Goal: Task Accomplishment & Management: Complete application form

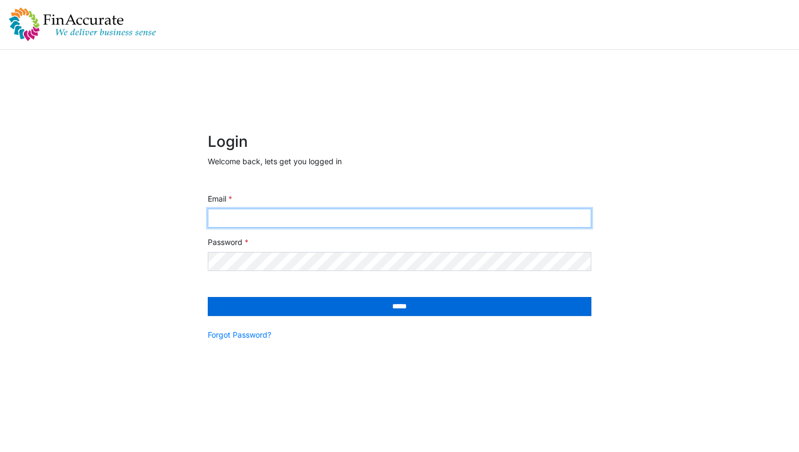
type input "**********"
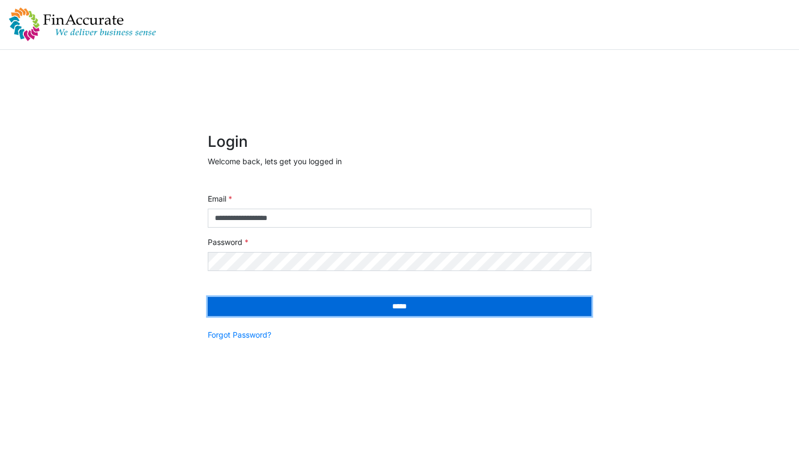
click at [369, 314] on input "*****" at bounding box center [399, 306] width 383 height 19
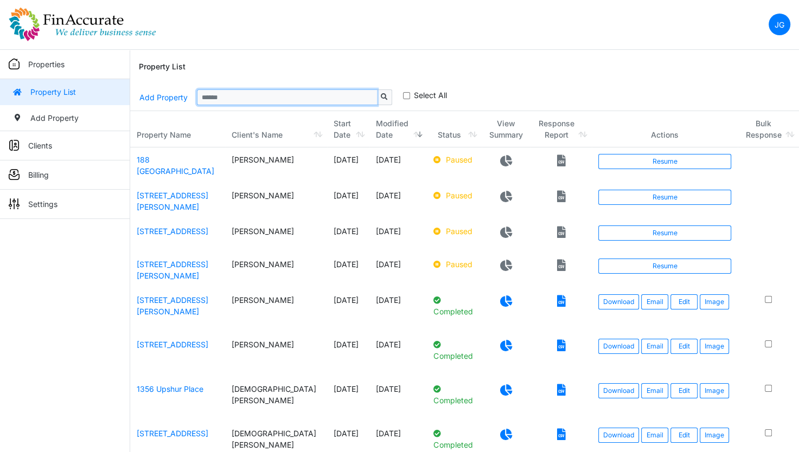
click at [299, 93] on input "Sizing example input" at bounding box center [287, 96] width 180 height 15
click at [176, 261] on link "2 Cardinal Lane" at bounding box center [173, 270] width 72 height 21
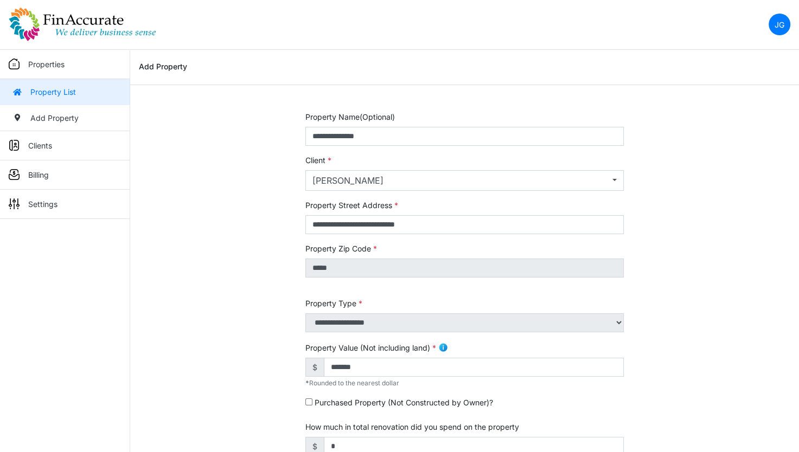
click at [56, 31] on img at bounding box center [83, 24] width 148 height 35
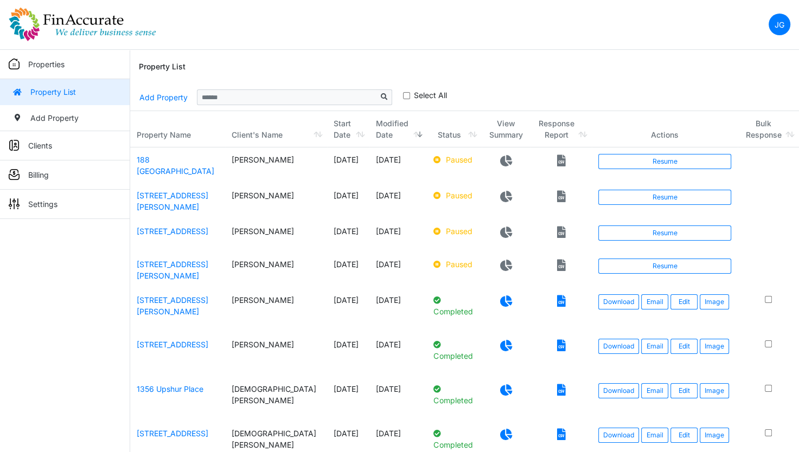
click at [536, 18] on nav "JG Change Password Logout jay@finaccurate.com jay@finaccurate.com" at bounding box center [399, 25] width 799 height 50
click at [384, 76] on div "Property List" at bounding box center [464, 67] width 651 height 35
click at [332, 113] on th "Start Date" at bounding box center [348, 129] width 42 height 36
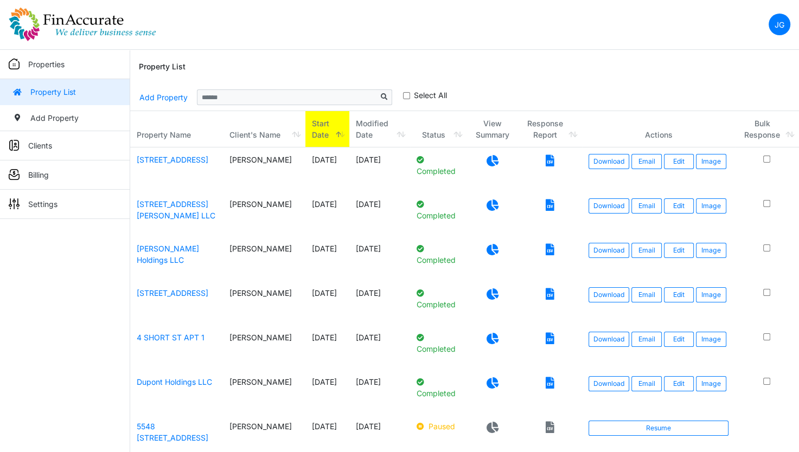
click at [324, 126] on th "Start Date" at bounding box center [327, 129] width 44 height 36
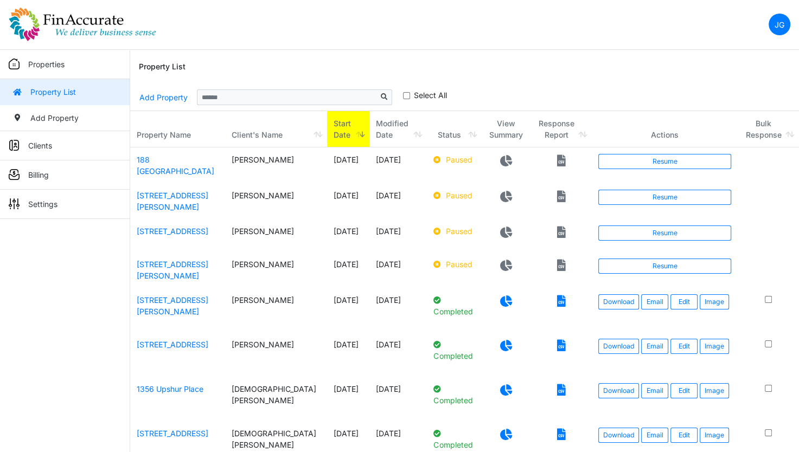
click at [327, 133] on th "Start Date" at bounding box center [348, 129] width 42 height 36
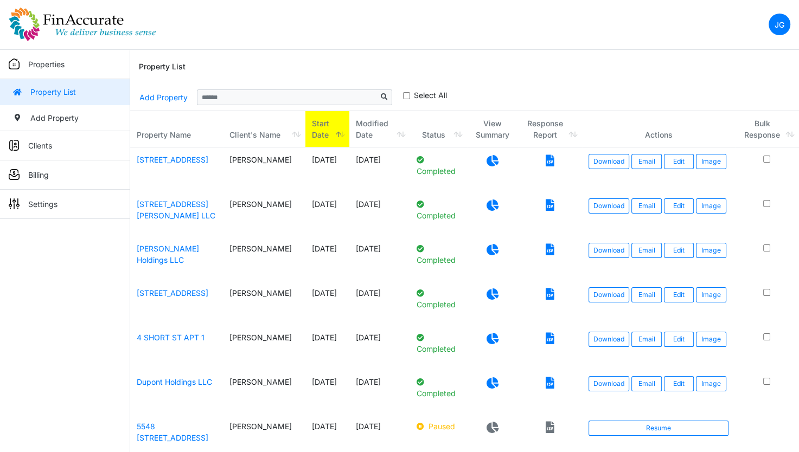
click at [560, 86] on div "**********" at bounding box center [464, 98] width 651 height 26
click at [270, 102] on input "Sizing example input" at bounding box center [287, 96] width 180 height 15
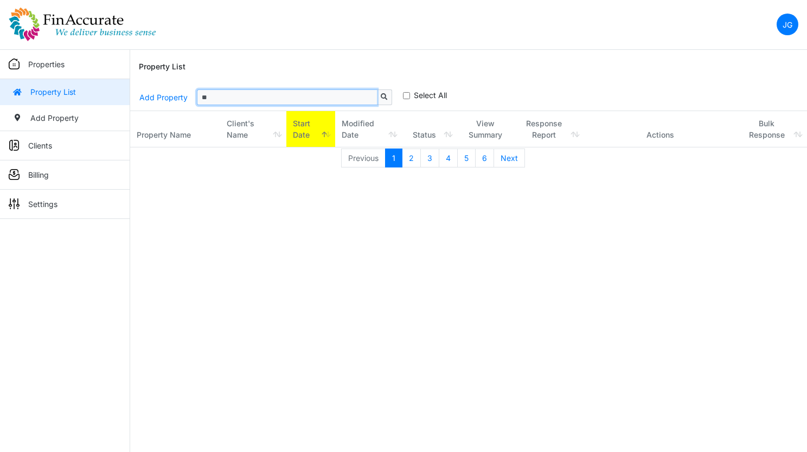
type input "*"
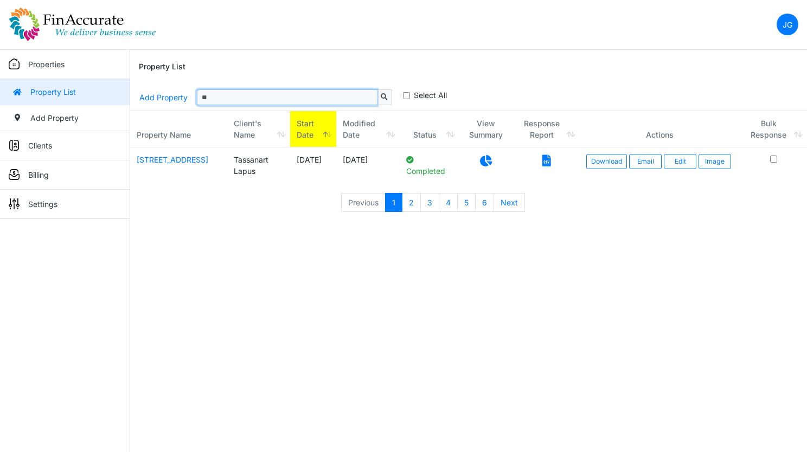
type input "*"
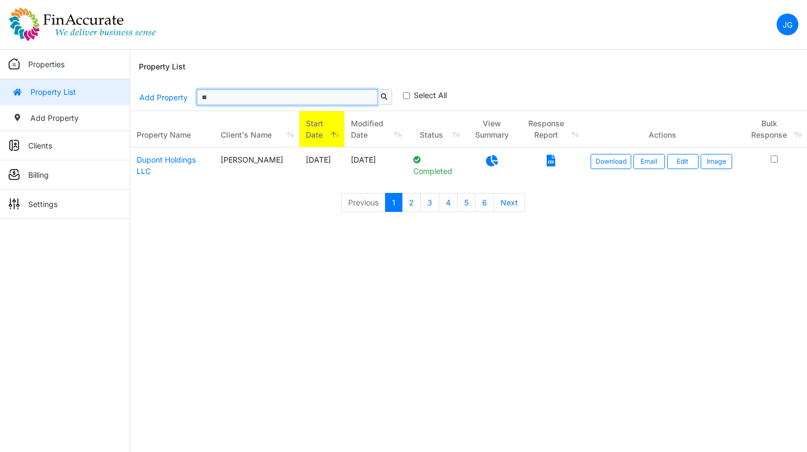
type input "*"
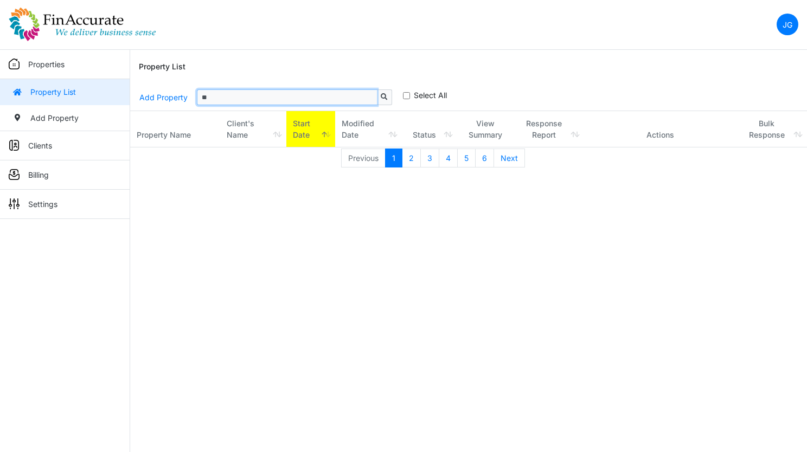
type input "*"
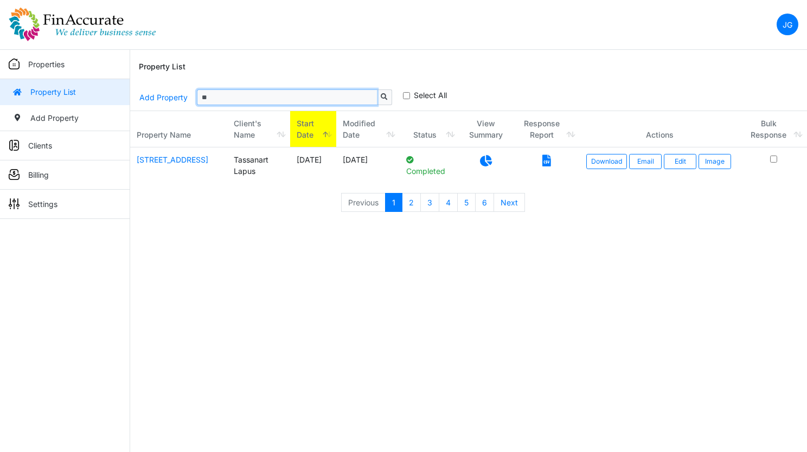
type input "*"
type input "***"
click at [162, 164] on link "3676 LOWER HONOAPIILANI ROAD UNIT #C301" at bounding box center [173, 159] width 72 height 9
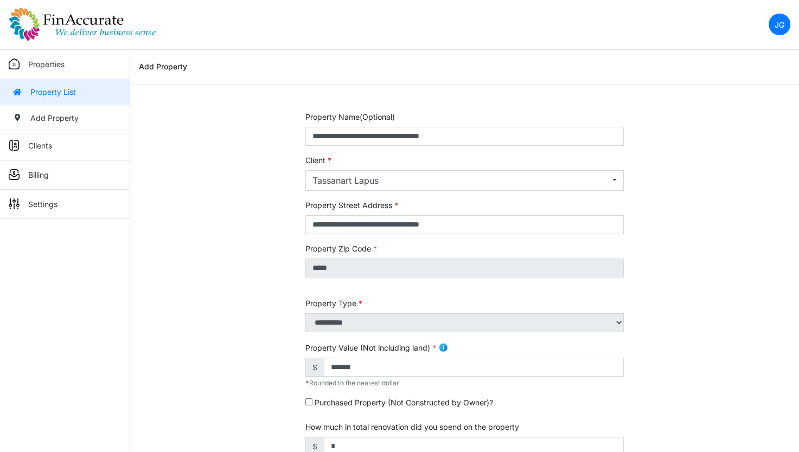
click at [91, 95] on link "Property List" at bounding box center [65, 92] width 130 height 26
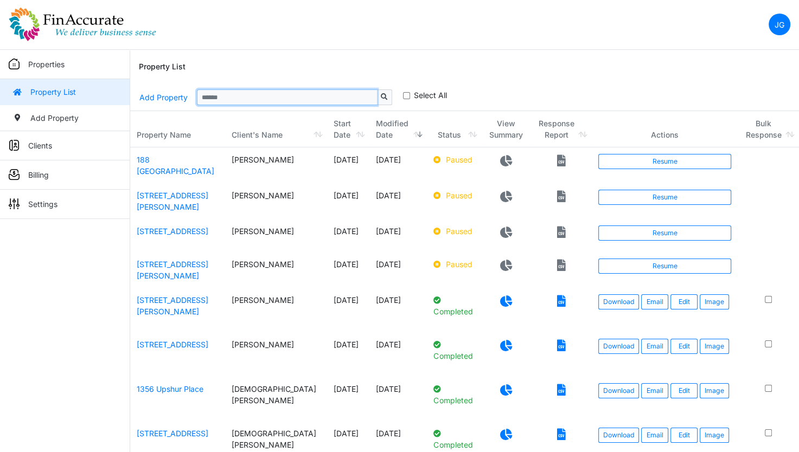
click at [284, 101] on input "Sizing example input" at bounding box center [287, 96] width 180 height 15
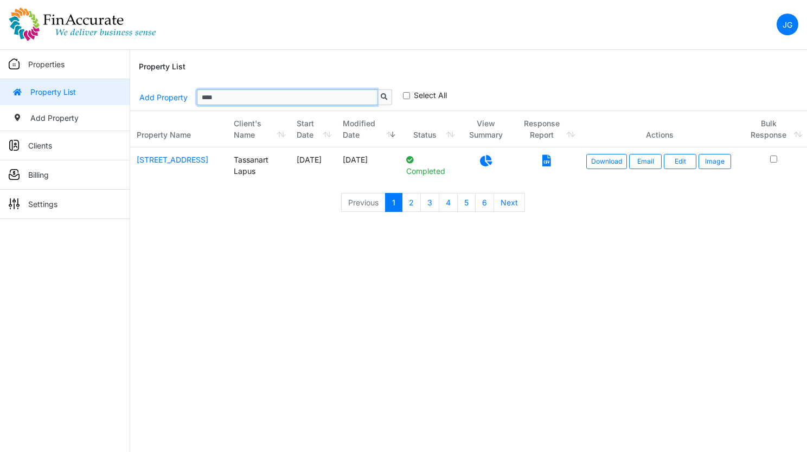
type input "****"
click at [492, 155] on icon at bounding box center [486, 160] width 12 height 11
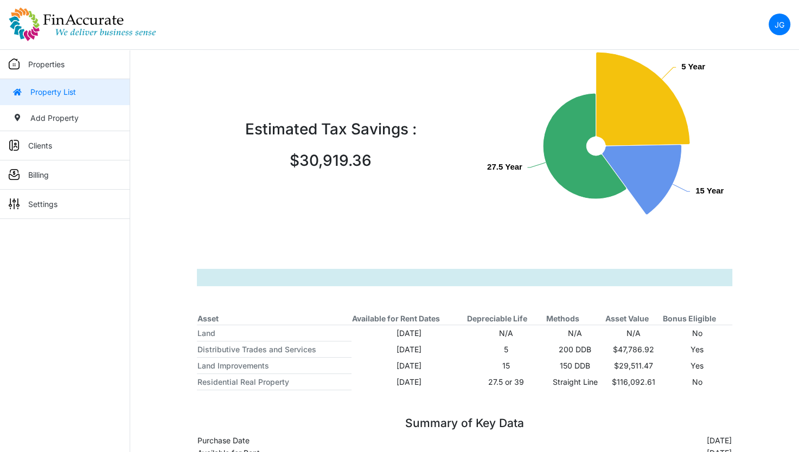
scroll to position [91, 0]
click at [78, 64] on link "Properties" at bounding box center [65, 64] width 130 height 29
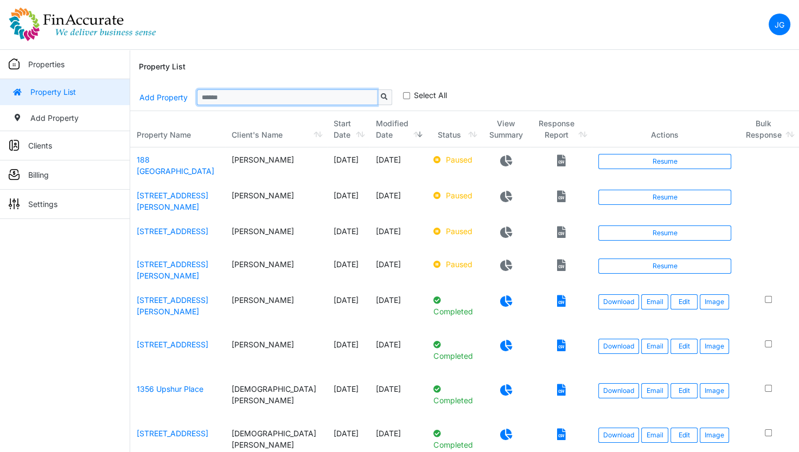
click at [279, 99] on input "Sizing example input" at bounding box center [287, 96] width 180 height 15
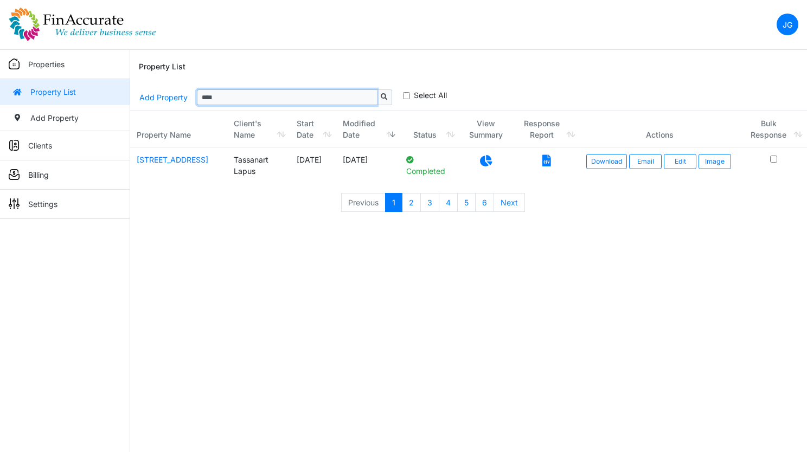
type input "****"
click at [681, 162] on link "Edit" at bounding box center [680, 161] width 33 height 15
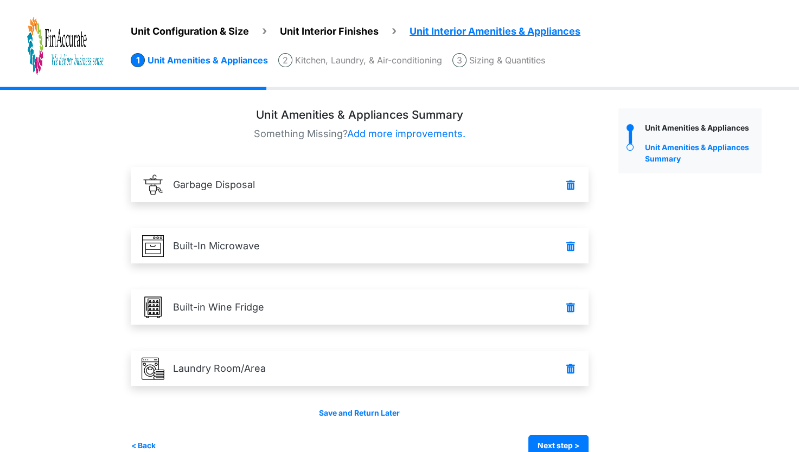
click at [212, 34] on span "Unit Configuration & Size" at bounding box center [190, 30] width 118 height 11
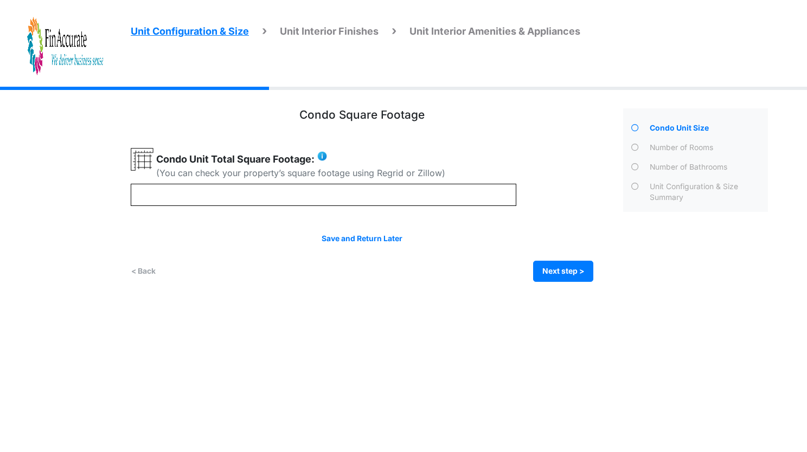
click at [328, 33] on span "Unit Interior Finishes" at bounding box center [329, 30] width 99 height 11
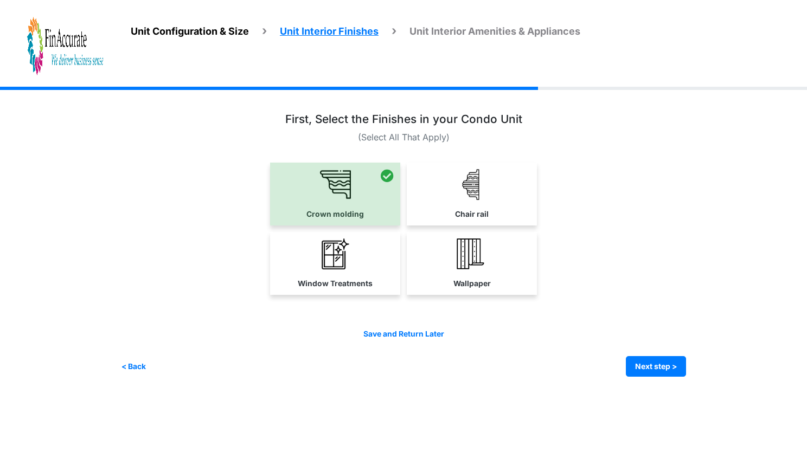
click at [240, 24] on li "Unit Configuration & Size" at bounding box center [190, 31] width 118 height 15
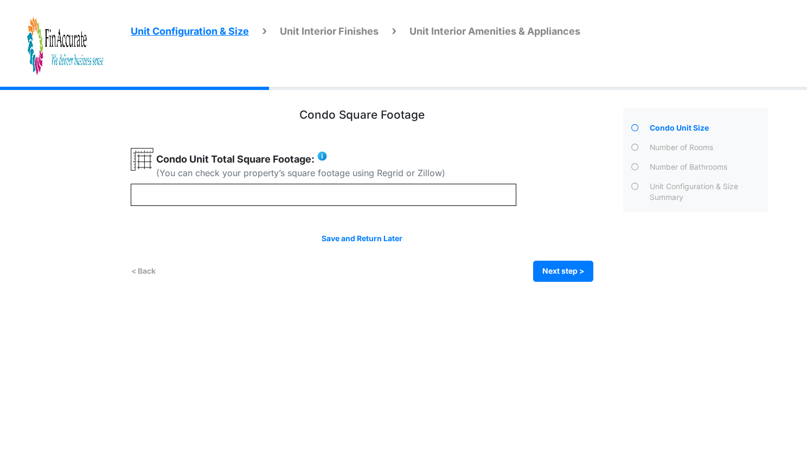
click at [92, 55] on img at bounding box center [65, 46] width 76 height 60
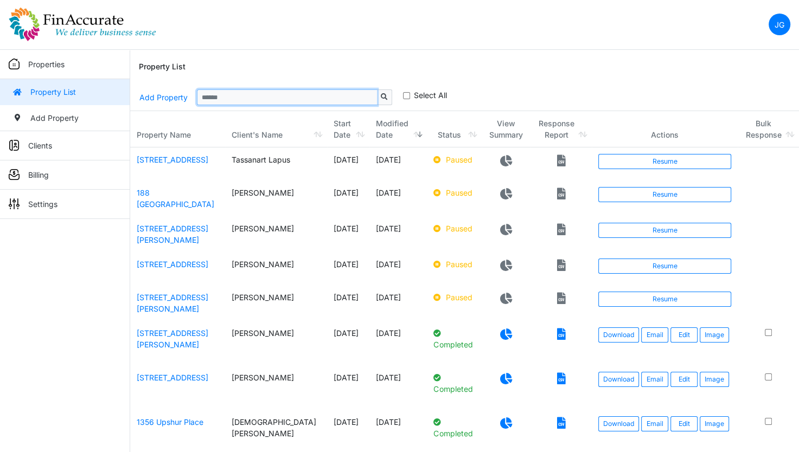
click at [258, 102] on input "Sizing example input" at bounding box center [287, 96] width 180 height 15
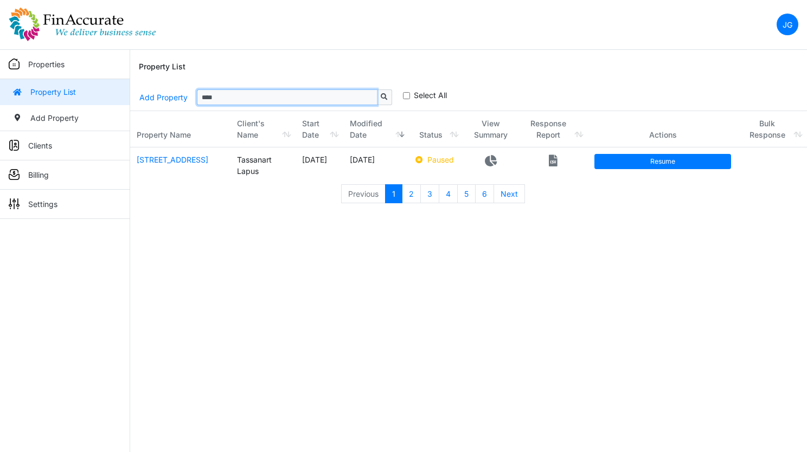
type input "****"
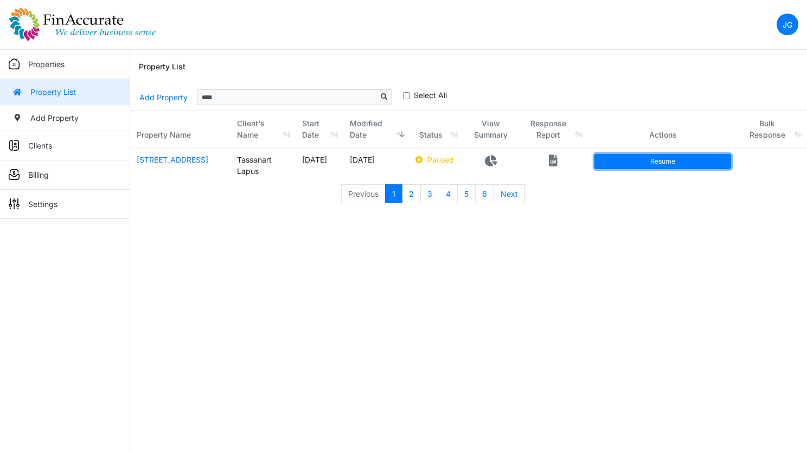
click at [622, 163] on link "Resume" at bounding box center [662, 161] width 137 height 15
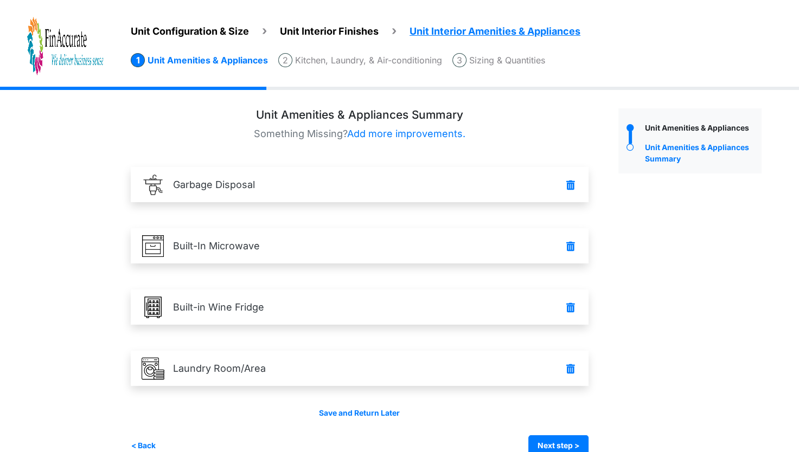
click at [239, 30] on span "Unit Configuration & Size" at bounding box center [190, 30] width 118 height 11
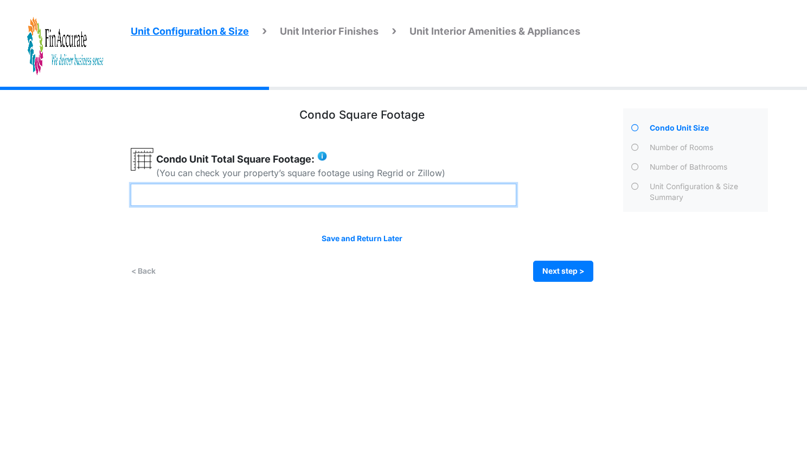
click at [215, 200] on input "number" at bounding box center [324, 195] width 386 height 22
type input "***"
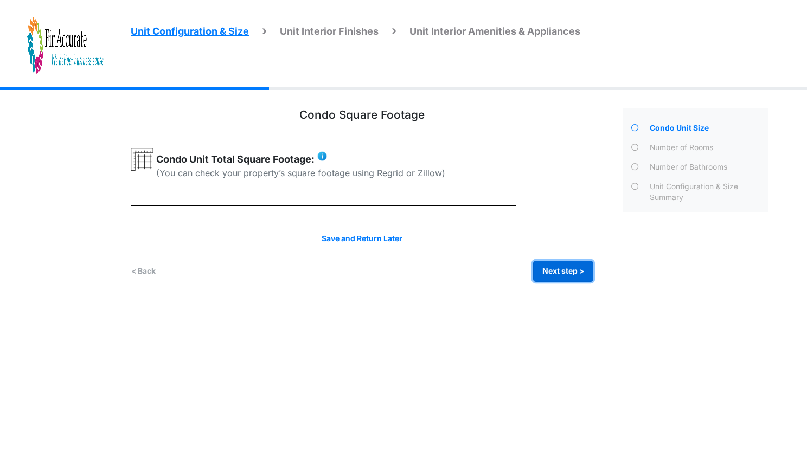
click at [549, 272] on button "Next step >" at bounding box center [563, 271] width 60 height 21
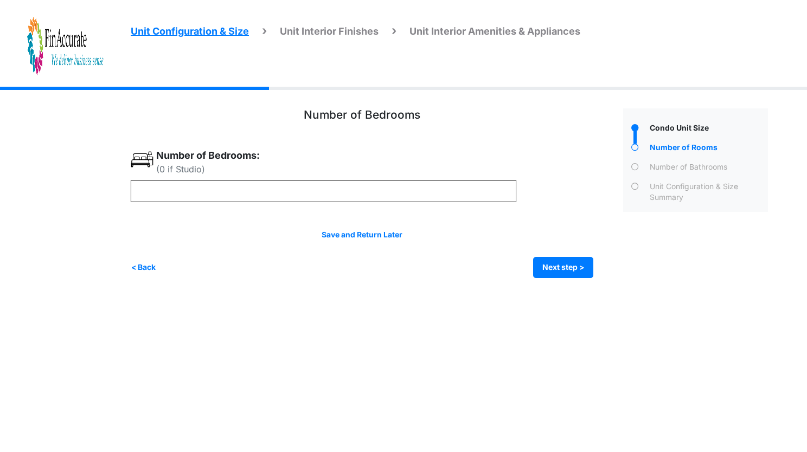
click at [575, 228] on div "Number of Bedrooms (0 if Studio)" at bounding box center [373, 193] width 484 height 170
click at [146, 275] on button "< Back" at bounding box center [143, 267] width 25 height 21
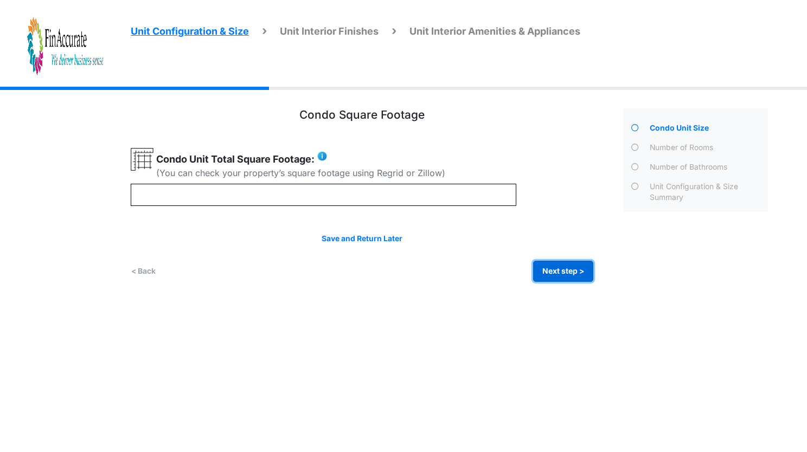
click at [551, 276] on button "Next step >" at bounding box center [563, 271] width 60 height 21
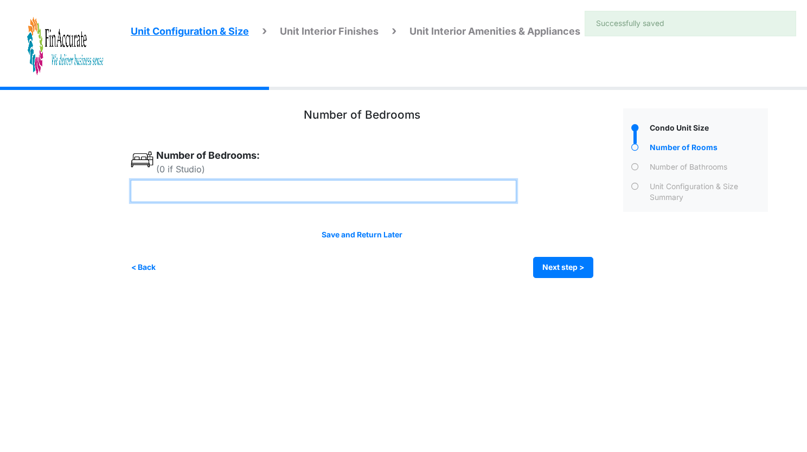
click at [235, 192] on input "number" at bounding box center [324, 191] width 386 height 22
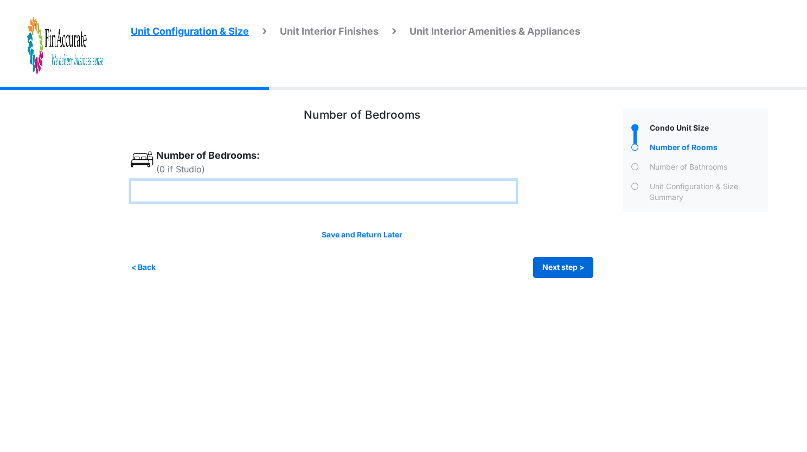
type input "*"
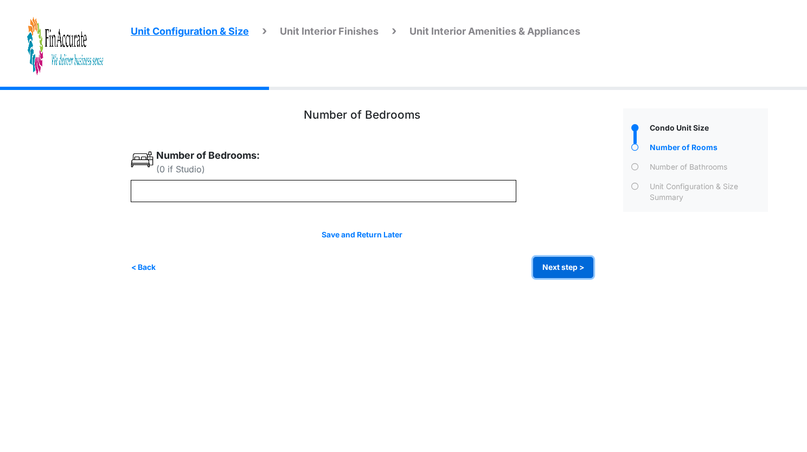
click at [562, 270] on button "Next step >" at bounding box center [563, 267] width 60 height 21
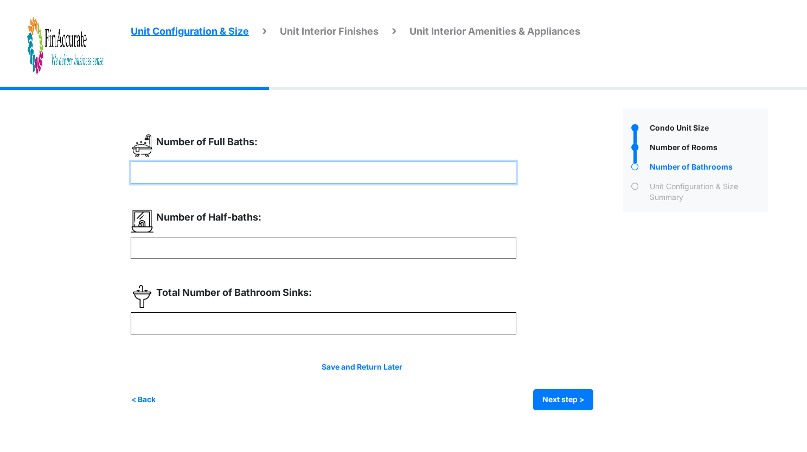
click at [376, 168] on input "number" at bounding box center [324, 173] width 386 height 22
type input "*"
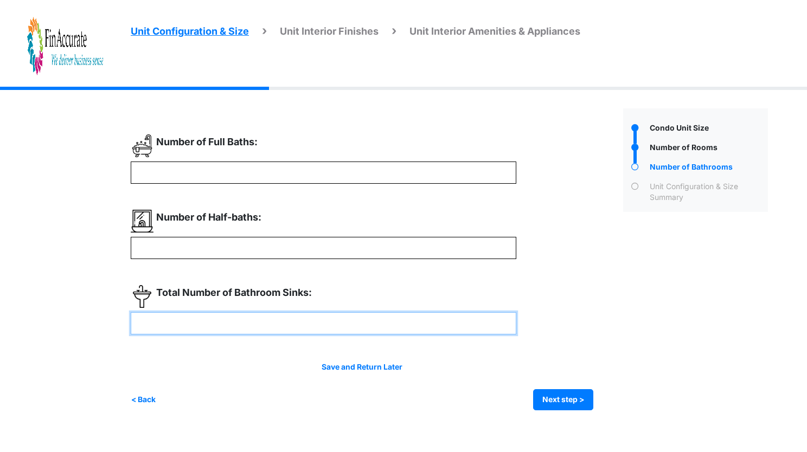
type input "*"
click at [317, 316] on input "number" at bounding box center [324, 323] width 386 height 22
type input "*"
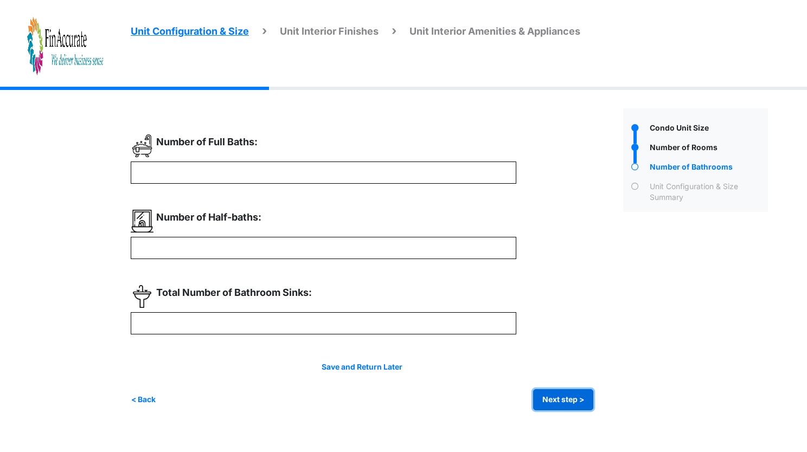
type input "*"
click at [559, 398] on button "Next step >" at bounding box center [563, 399] width 60 height 21
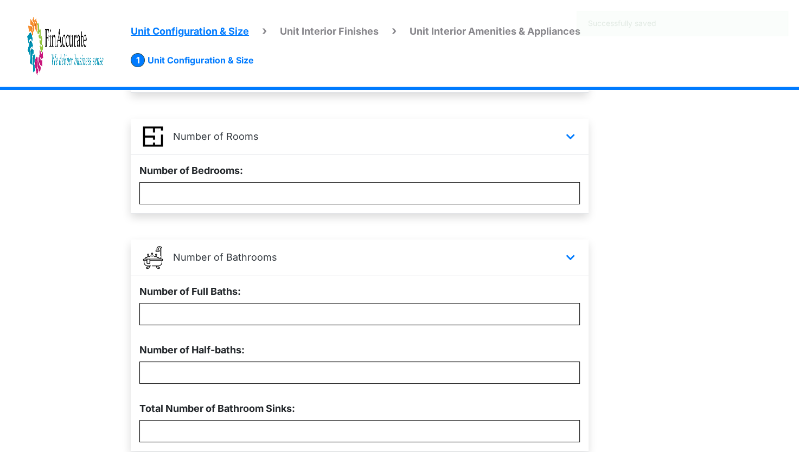
scroll to position [254, 0]
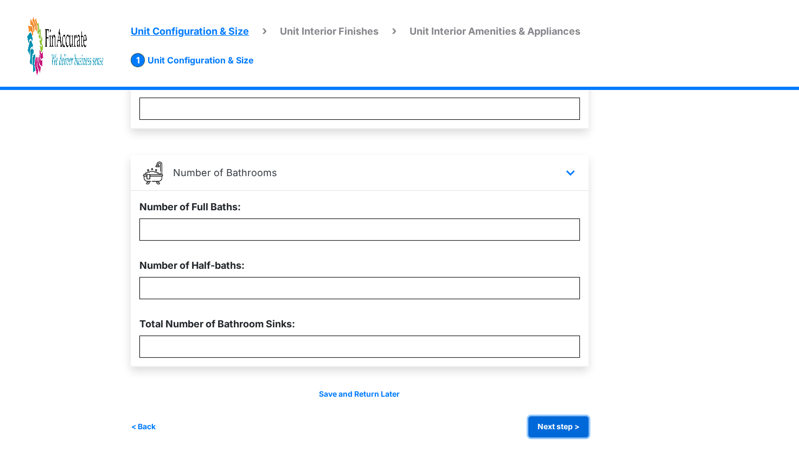
click at [570, 425] on button "Next step >" at bounding box center [558, 427] width 60 height 21
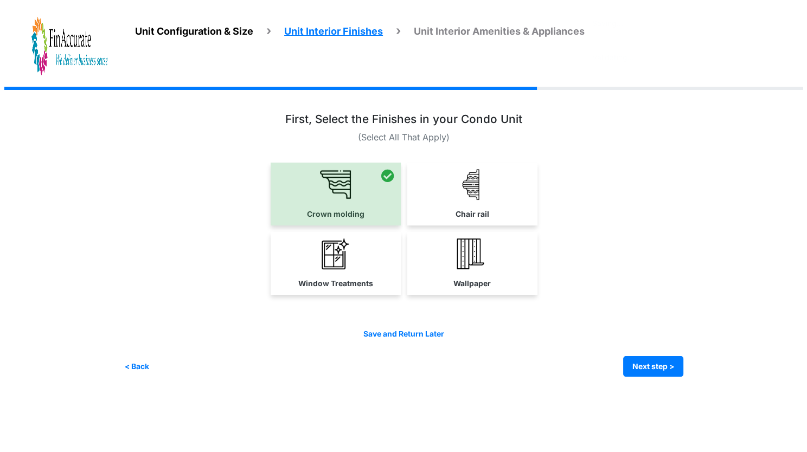
scroll to position [0, 0]
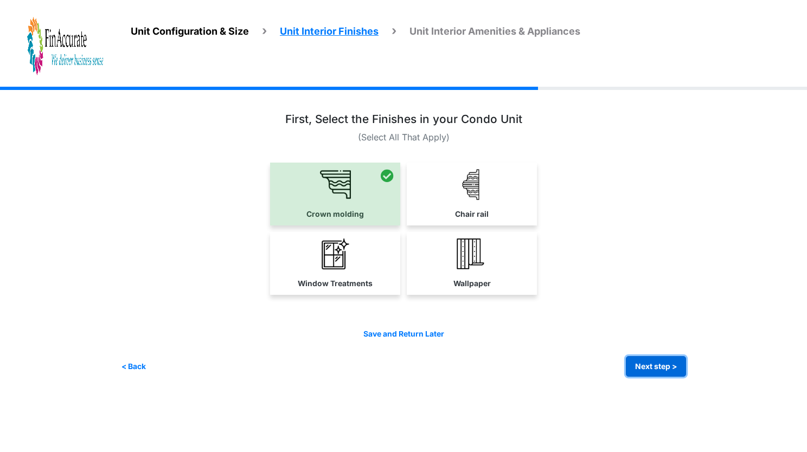
click at [655, 369] on button "Next step >" at bounding box center [656, 366] width 60 height 21
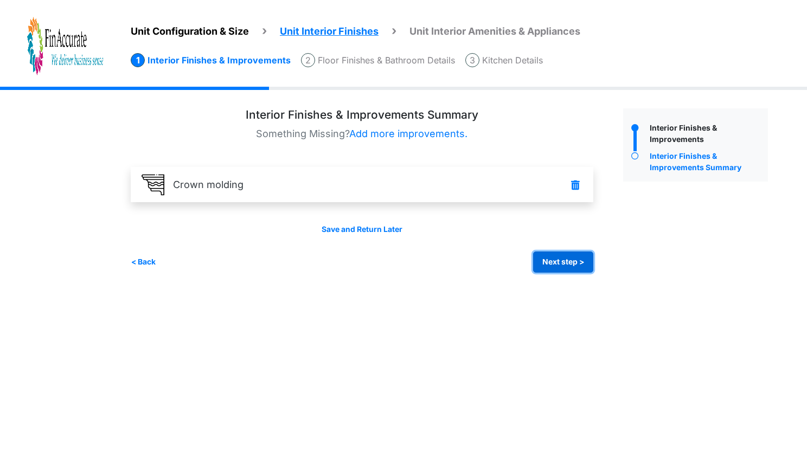
click at [571, 270] on button "Next step >" at bounding box center [563, 262] width 60 height 21
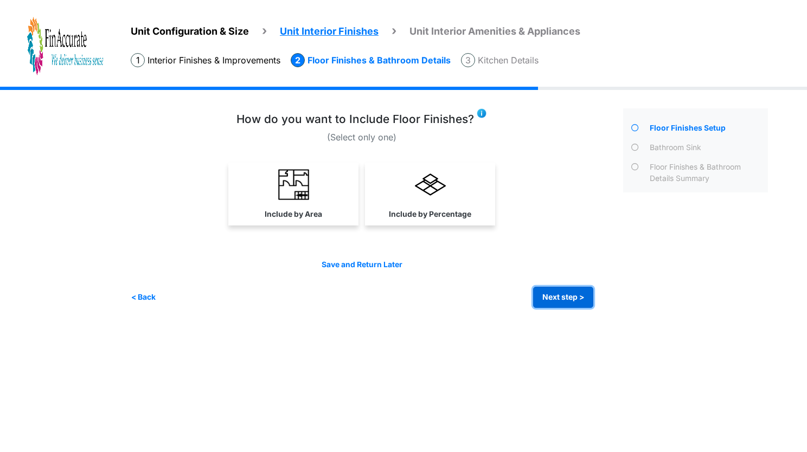
click at [566, 292] on button "Next step >" at bounding box center [563, 297] width 60 height 21
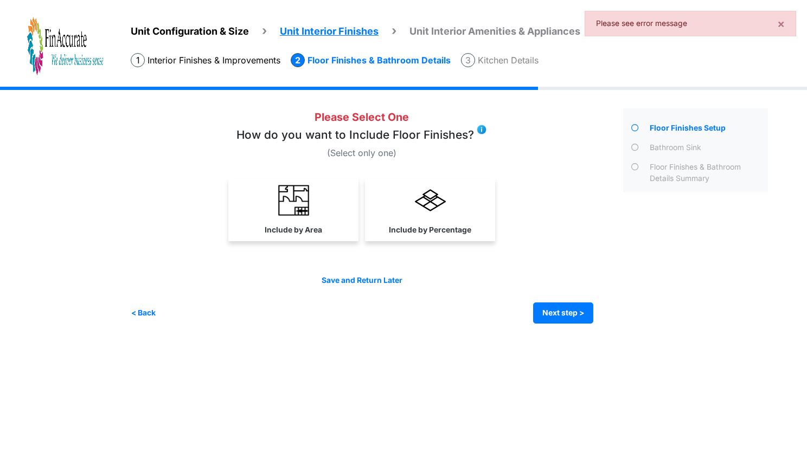
click at [88, 50] on img at bounding box center [65, 46] width 76 height 60
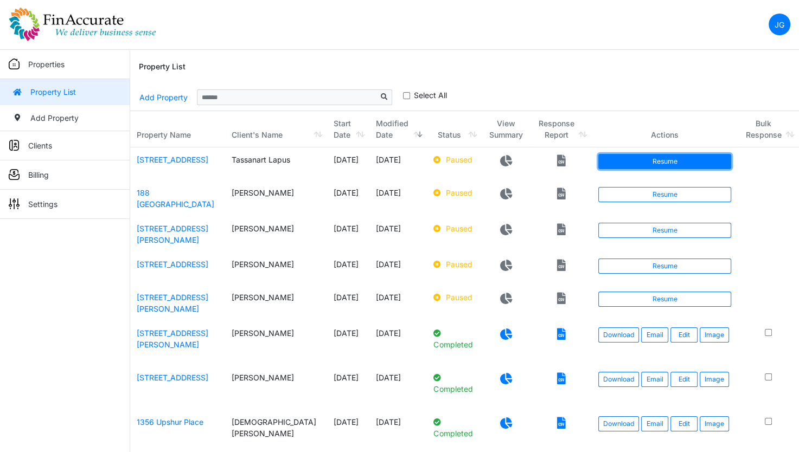
click at [642, 164] on link "Resume" at bounding box center [664, 161] width 133 height 15
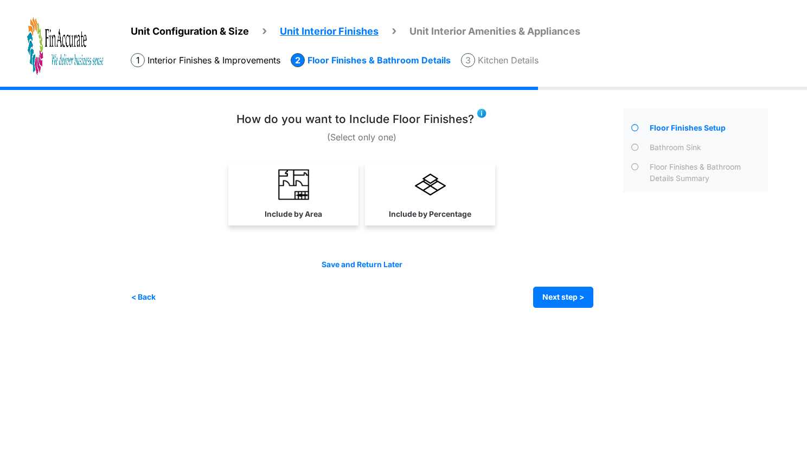
click at [506, 64] on li "Kitchen Details" at bounding box center [500, 60] width 78 height 14
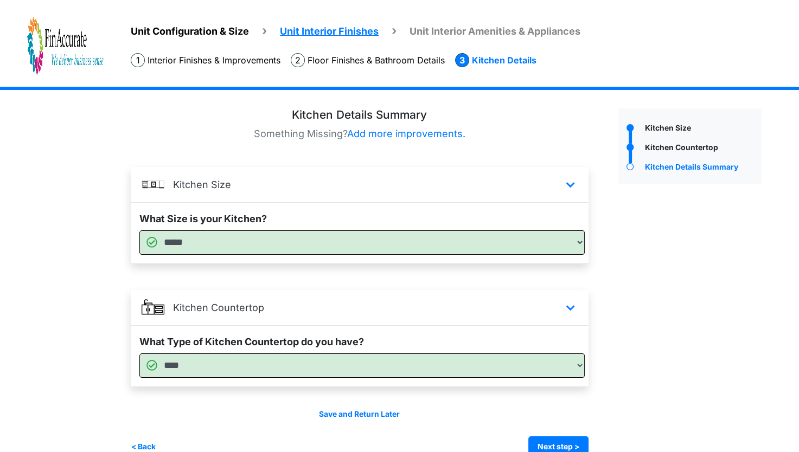
scroll to position [21, 0]
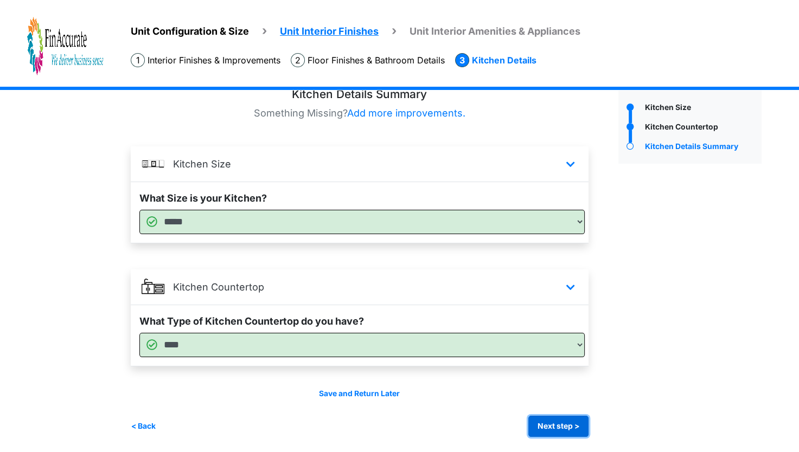
click at [558, 420] on button "Next step >" at bounding box center [558, 426] width 60 height 21
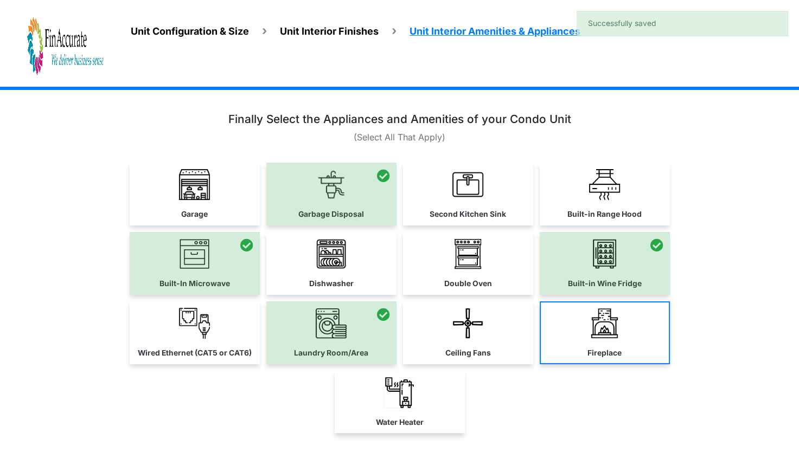
scroll to position [78, 0]
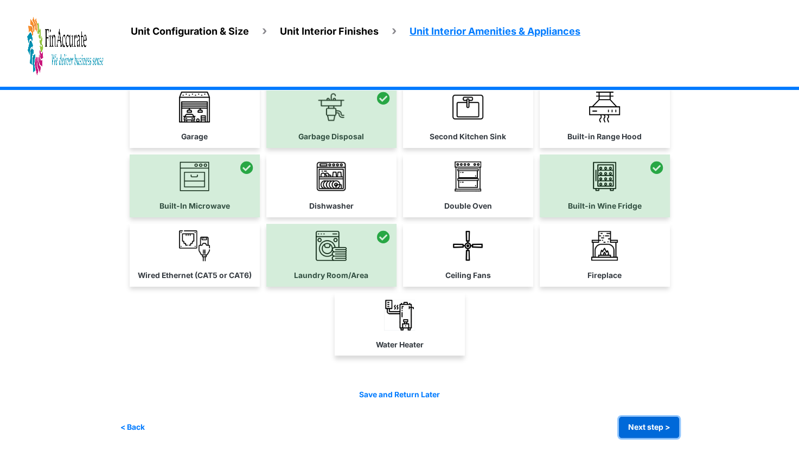
click at [632, 426] on button "Next step >" at bounding box center [649, 427] width 60 height 21
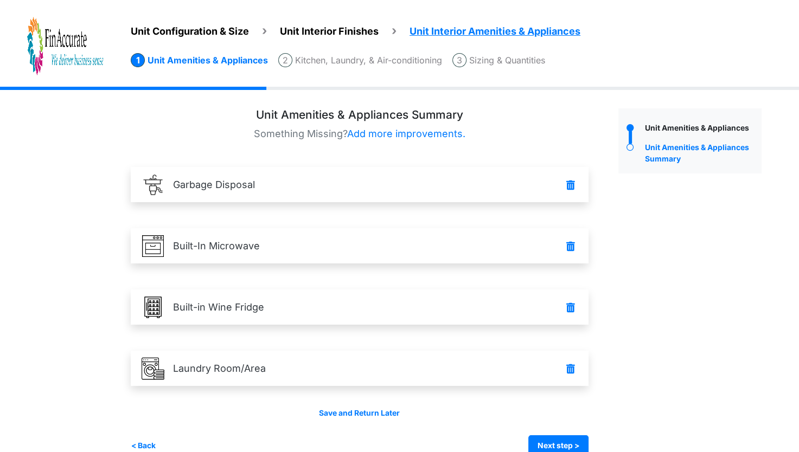
click at [520, 66] on li "Sizing & Quantities" at bounding box center [498, 60] width 93 height 14
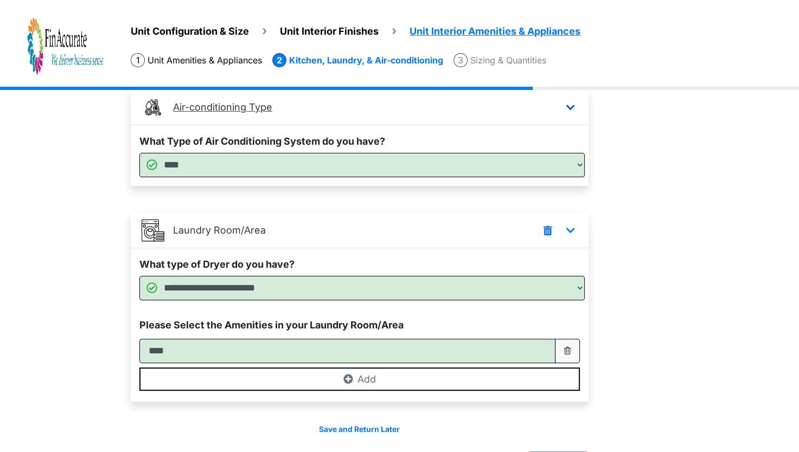
scroll to position [236, 0]
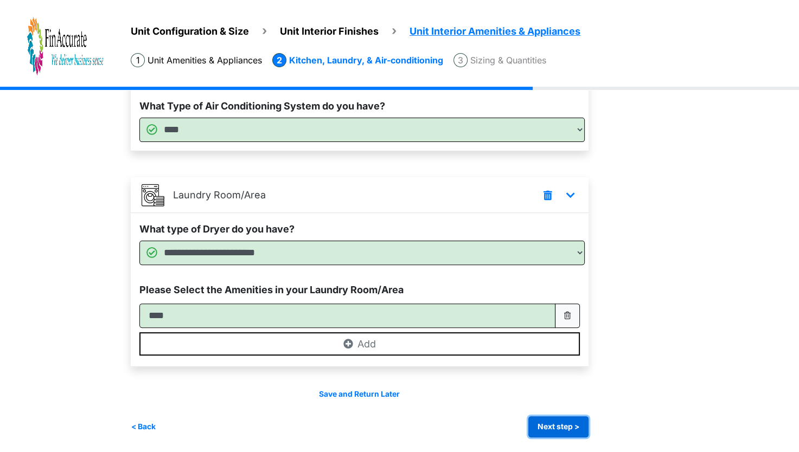
click at [554, 433] on button "Next step >" at bounding box center [558, 427] width 60 height 21
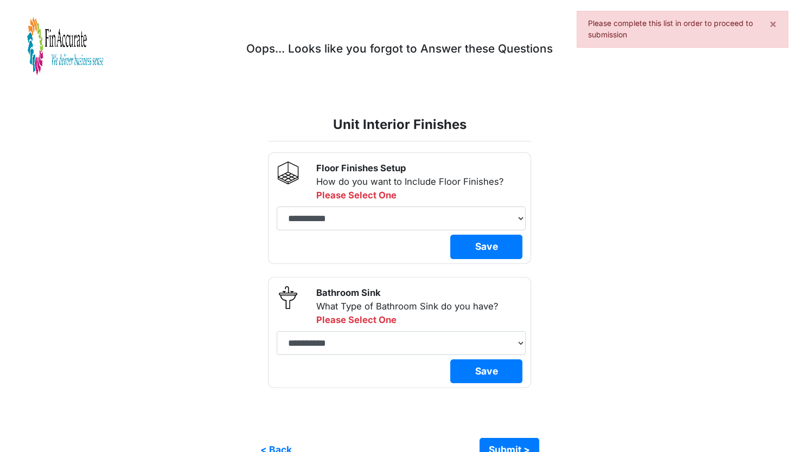
scroll to position [24, 0]
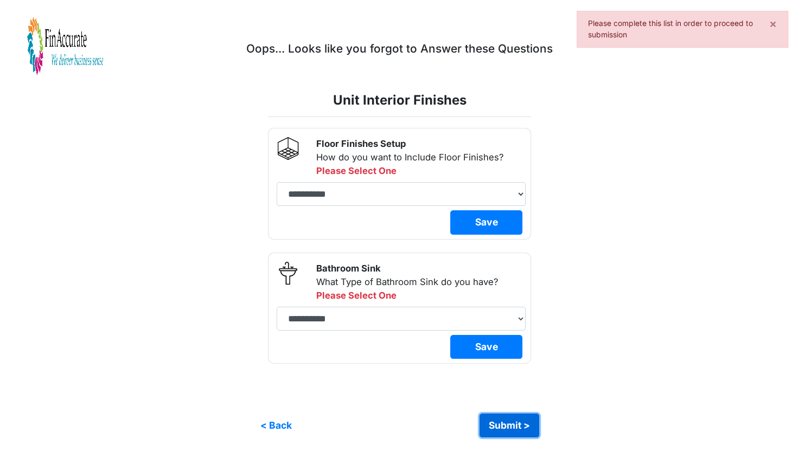
click at [523, 430] on button "Submit >" at bounding box center [509, 426] width 60 height 24
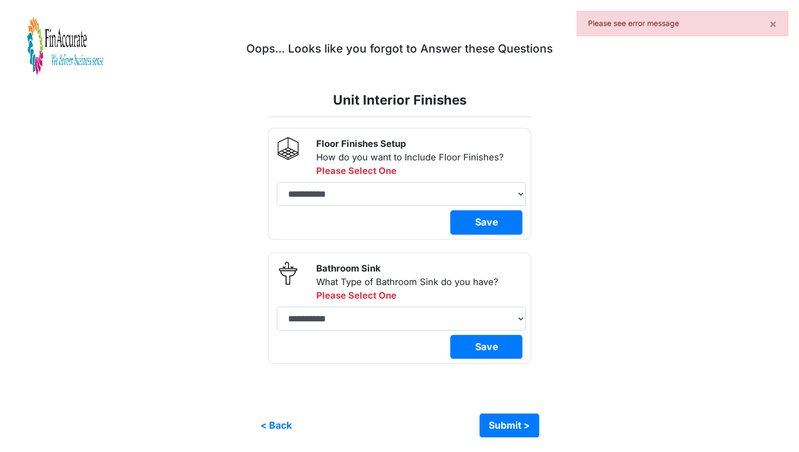
click at [614, 351] on div "Unit Configuration & Size Condo Unit Size Condo Unit Total Square Footage:" at bounding box center [399, 261] width 559 height 354
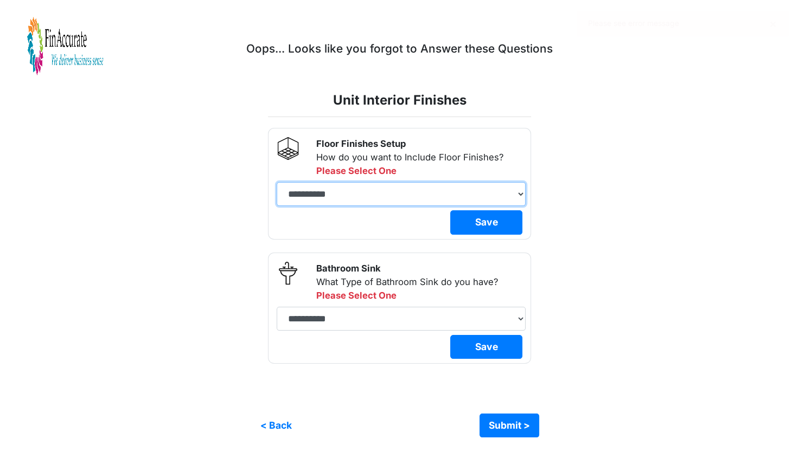
click at [452, 191] on select "**********" at bounding box center [401, 194] width 249 height 24
select select "*"
click at [277, 182] on select "**********" at bounding box center [401, 194] width 249 height 24
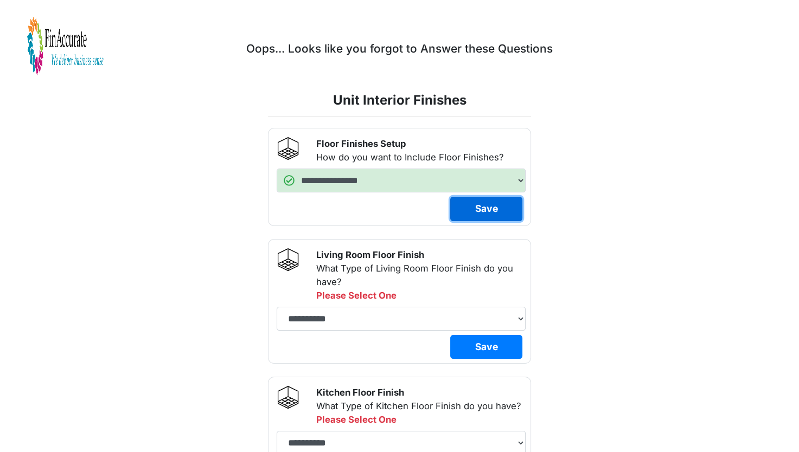
click at [475, 216] on button "Save" at bounding box center [486, 209] width 72 height 24
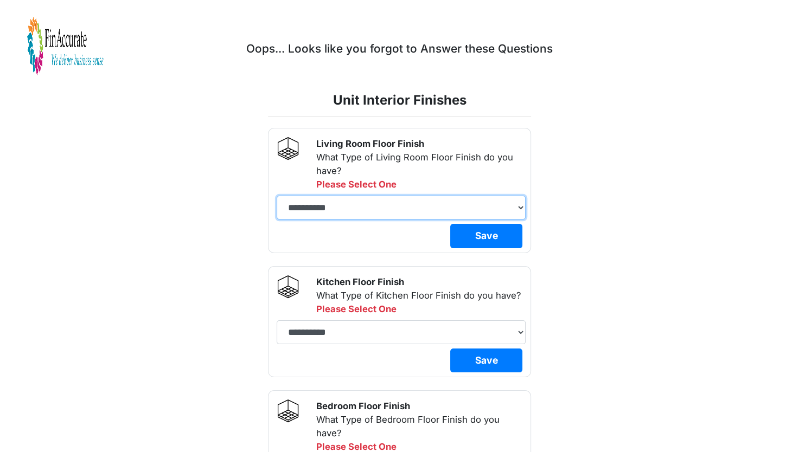
click at [446, 205] on select "**********" at bounding box center [401, 208] width 249 height 24
select select "*"
click at [277, 220] on select "**********" at bounding box center [401, 208] width 249 height 24
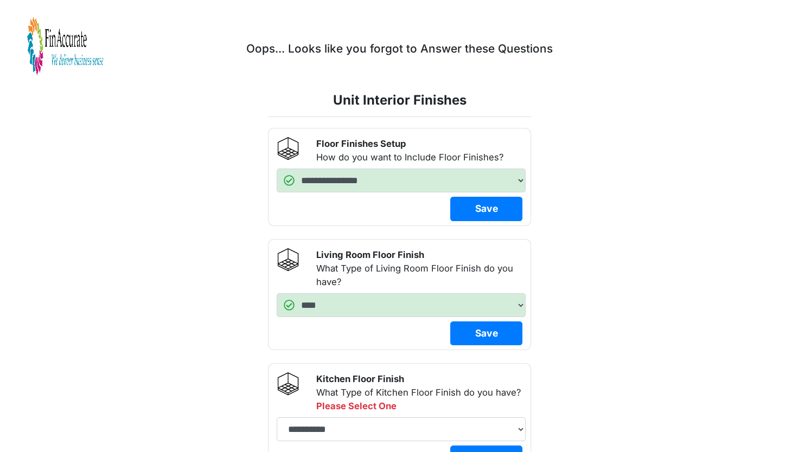
click at [457, 307] on select "**********" at bounding box center [401, 305] width 249 height 24
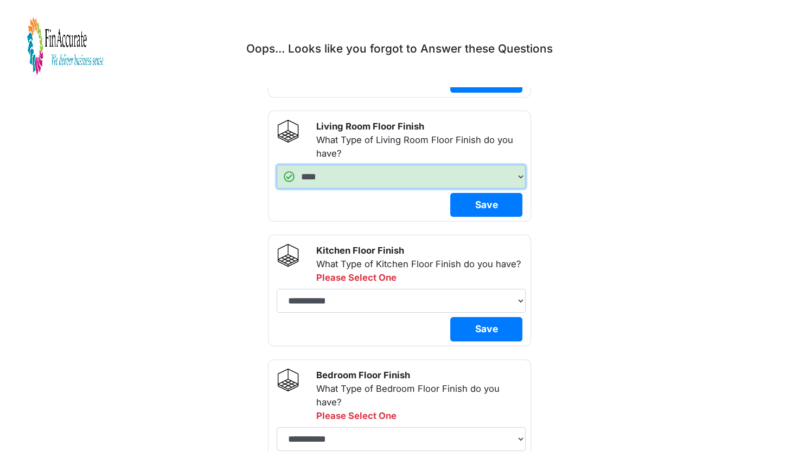
scroll to position [155, 0]
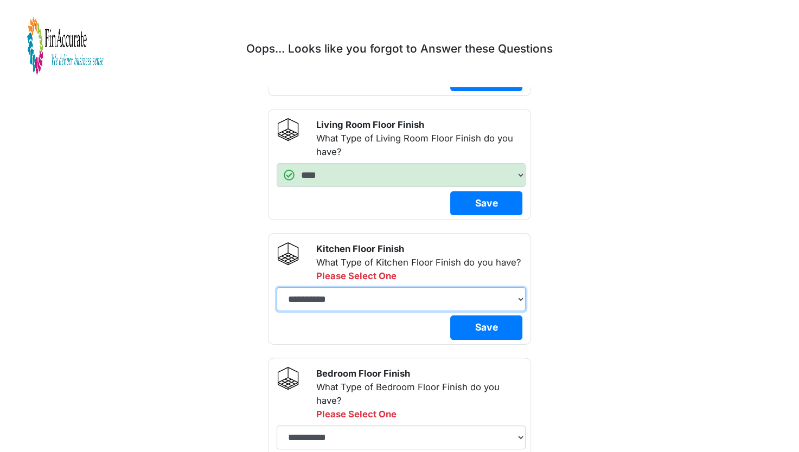
click at [457, 298] on select "**********" at bounding box center [401, 299] width 249 height 24
click at [277, 287] on select "**********" at bounding box center [401, 299] width 249 height 24
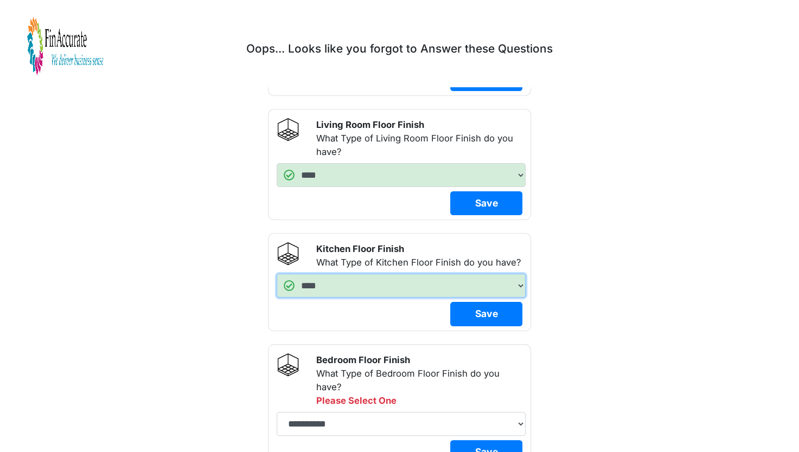
click at [479, 280] on select "**********" at bounding box center [401, 286] width 249 height 24
select select "*"
click at [277, 274] on select "**********" at bounding box center [401, 286] width 249 height 24
click at [601, 334] on div "Unit Configuration & Size Condo Unit Size Condo Unit Total Square Footage:" at bounding box center [399, 380] width 559 height 852
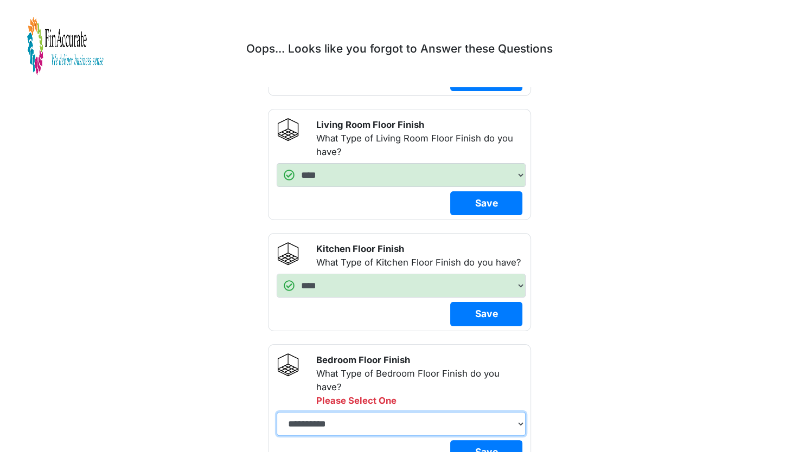
click at [417, 418] on select "**********" at bounding box center [401, 424] width 249 height 24
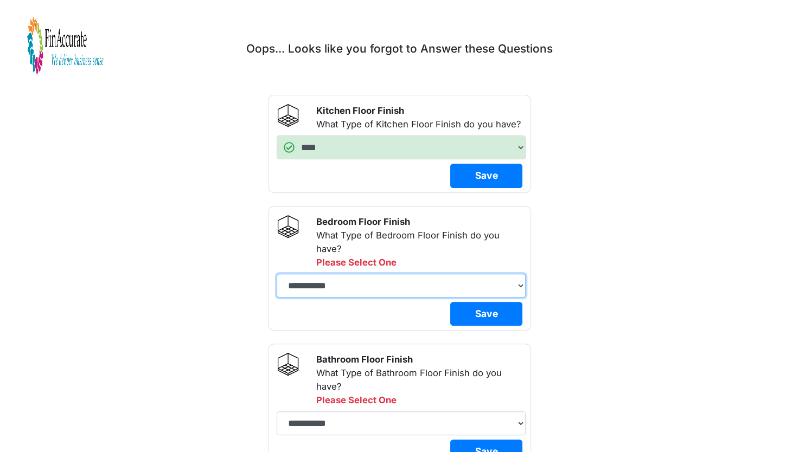
scroll to position [293, 0]
click at [422, 280] on select "**********" at bounding box center [401, 285] width 249 height 24
select select "*"
click at [277, 273] on select "**********" at bounding box center [401, 285] width 249 height 24
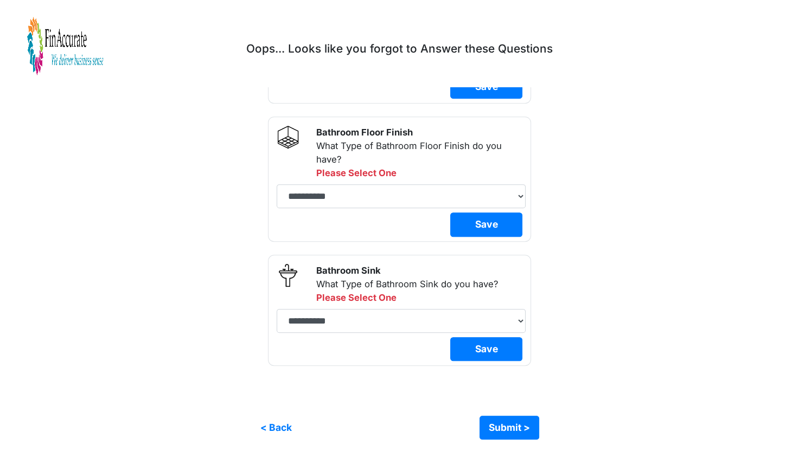
scroll to position [508, 0]
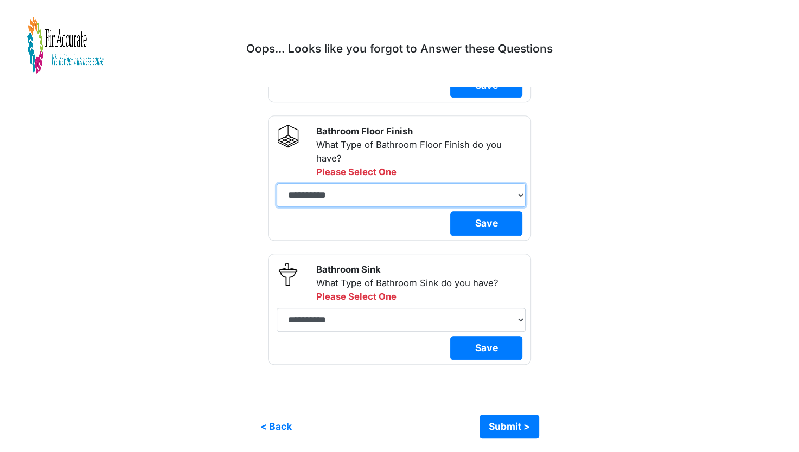
click at [427, 204] on select "**********" at bounding box center [401, 195] width 249 height 24
select select "*"
click at [277, 183] on select "**********" at bounding box center [401, 195] width 249 height 24
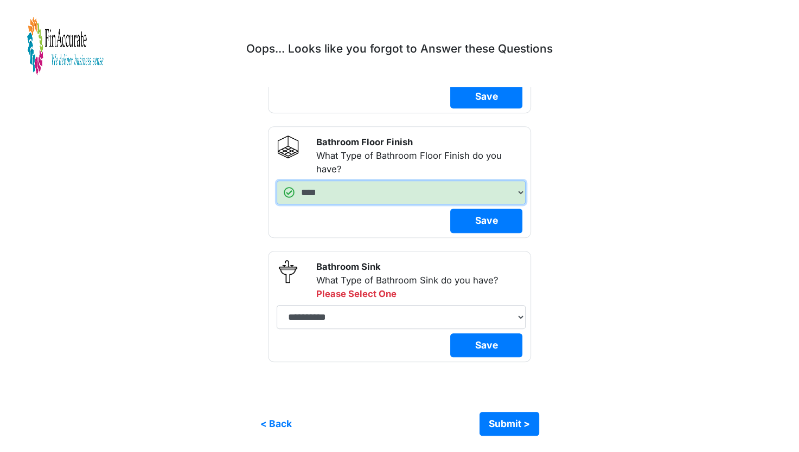
scroll to position [494, 0]
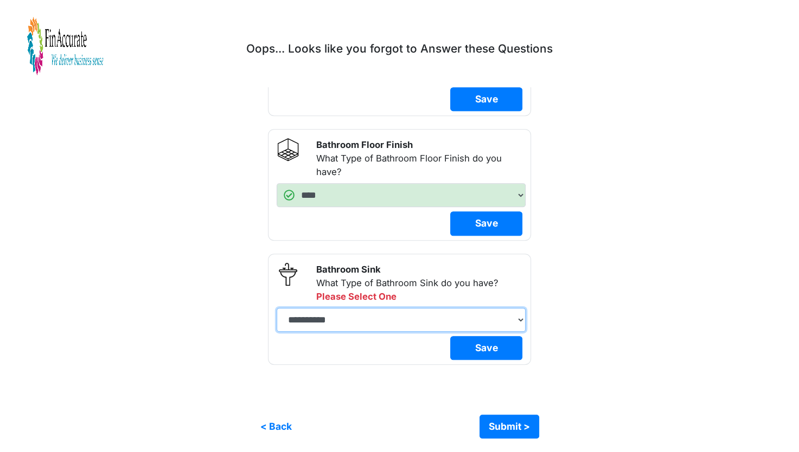
click at [358, 314] on select "**********" at bounding box center [401, 320] width 249 height 24
click at [373, 320] on select "**********" at bounding box center [401, 320] width 249 height 24
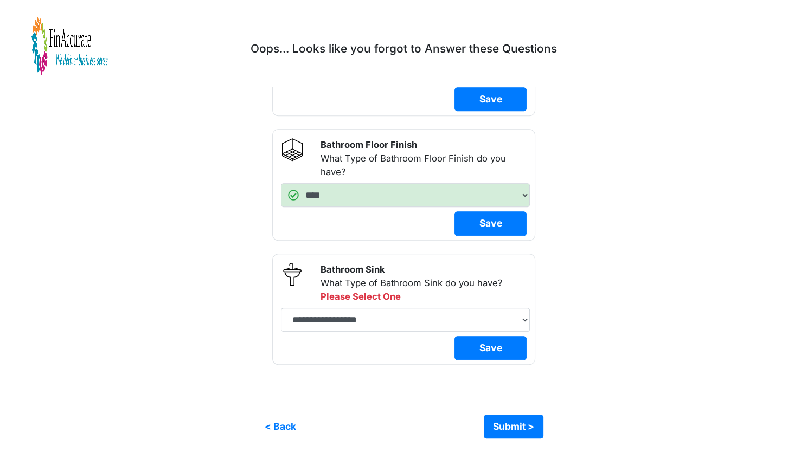
scroll to position [0, 0]
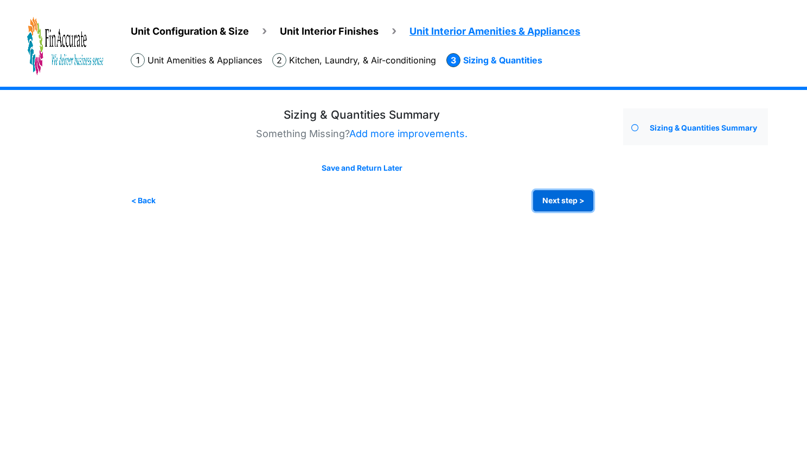
click at [571, 194] on button "Next step >" at bounding box center [563, 200] width 60 height 21
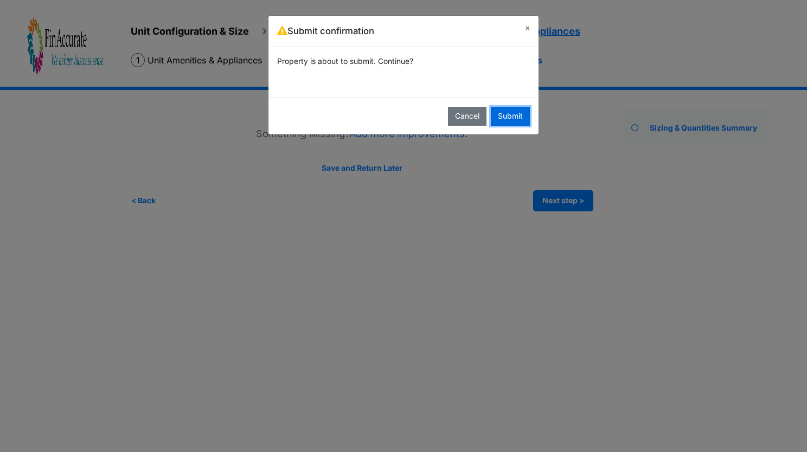
click at [508, 110] on button "Submit" at bounding box center [510, 116] width 39 height 19
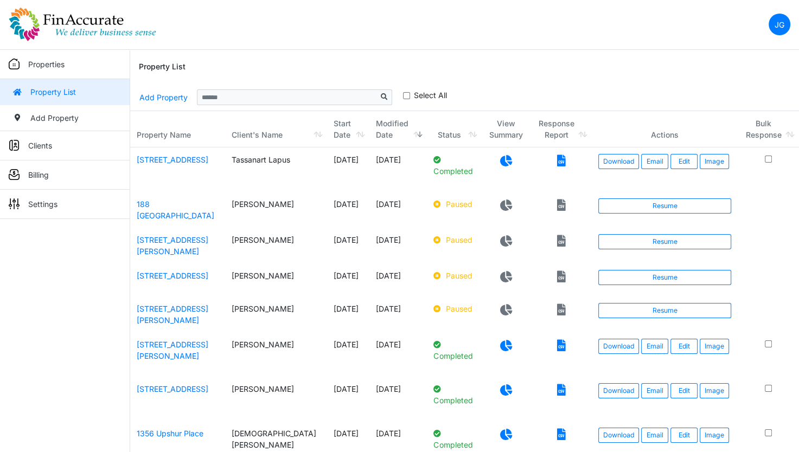
click at [500, 163] on icon at bounding box center [506, 160] width 12 height 11
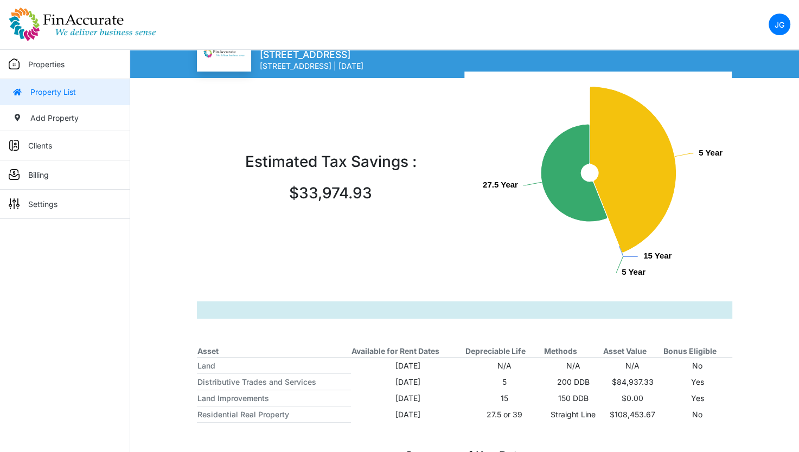
scroll to position [113, 0]
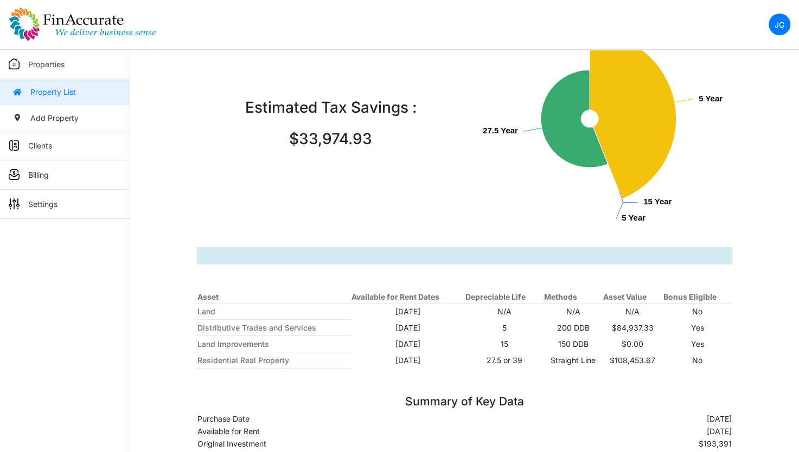
click at [55, 68] on p "Properties" at bounding box center [46, 64] width 36 height 11
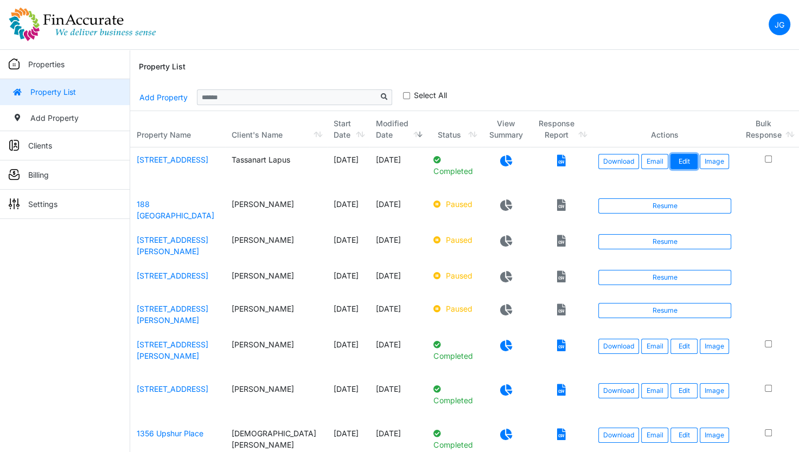
click at [671, 156] on link "Edit" at bounding box center [683, 161] width 27 height 15
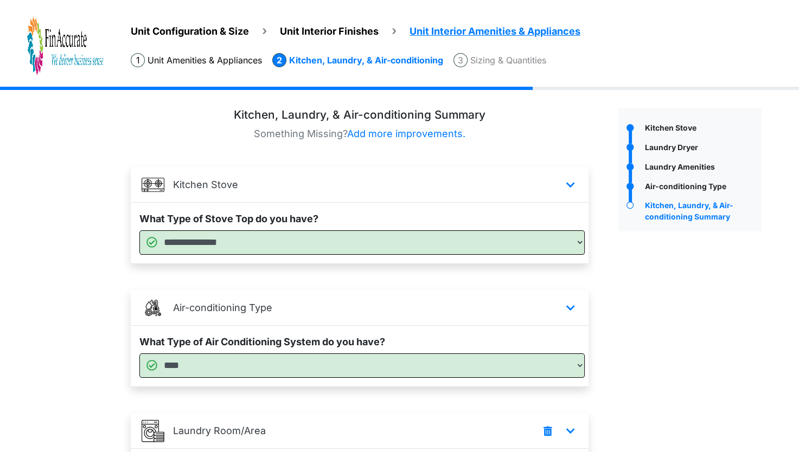
click at [243, 25] on span "Unit Configuration & Size" at bounding box center [190, 30] width 118 height 11
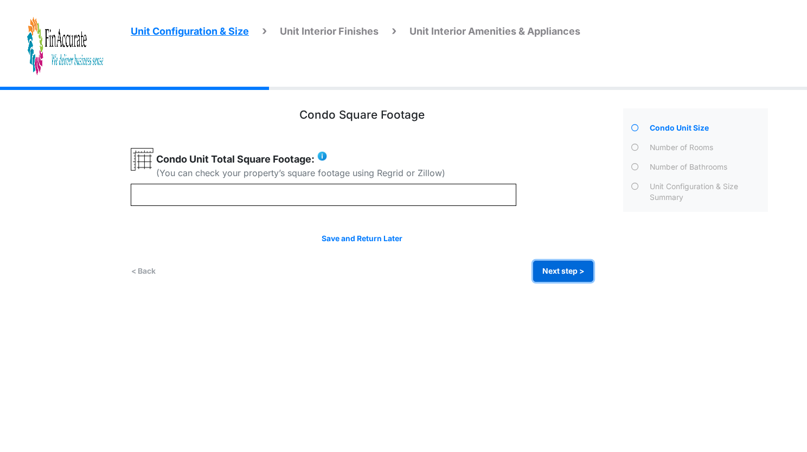
click at [574, 268] on button "Next step >" at bounding box center [563, 271] width 60 height 21
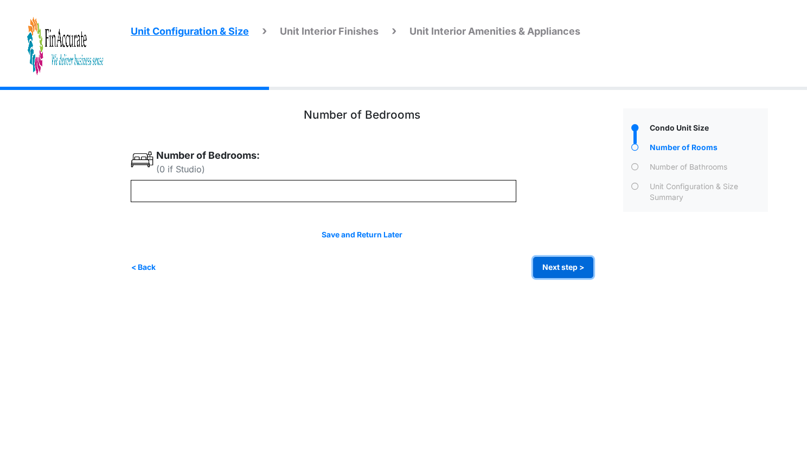
click at [574, 268] on button "Next step >" at bounding box center [563, 267] width 60 height 21
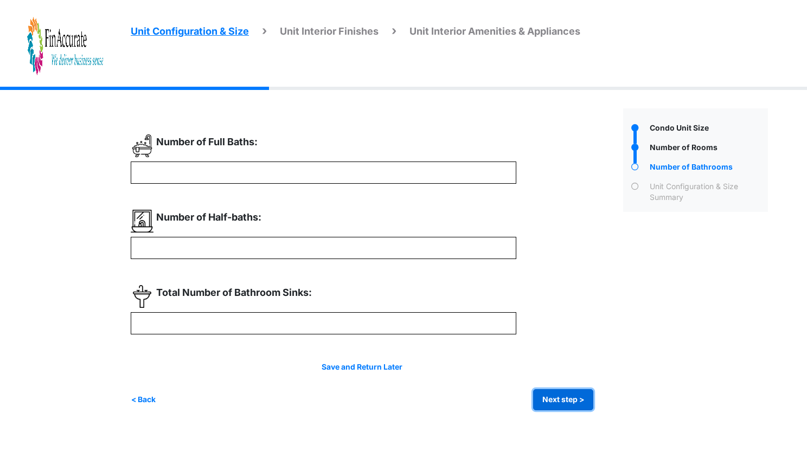
click at [557, 393] on button "Next step >" at bounding box center [563, 399] width 60 height 21
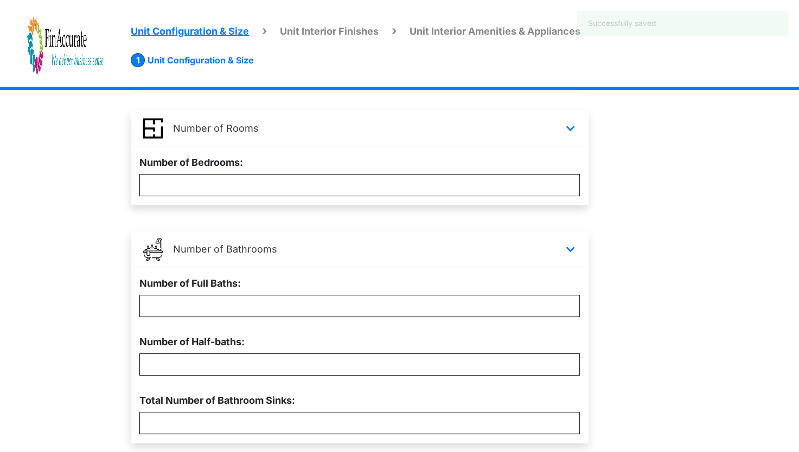
scroll to position [254, 0]
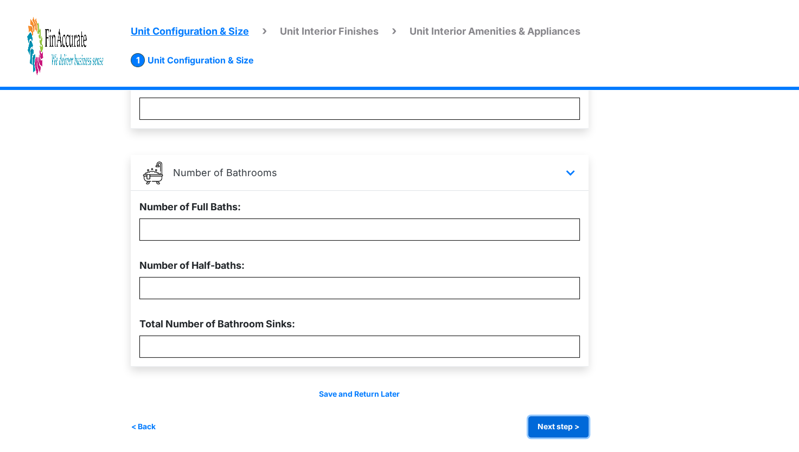
click at [553, 420] on button "Next step >" at bounding box center [558, 427] width 60 height 21
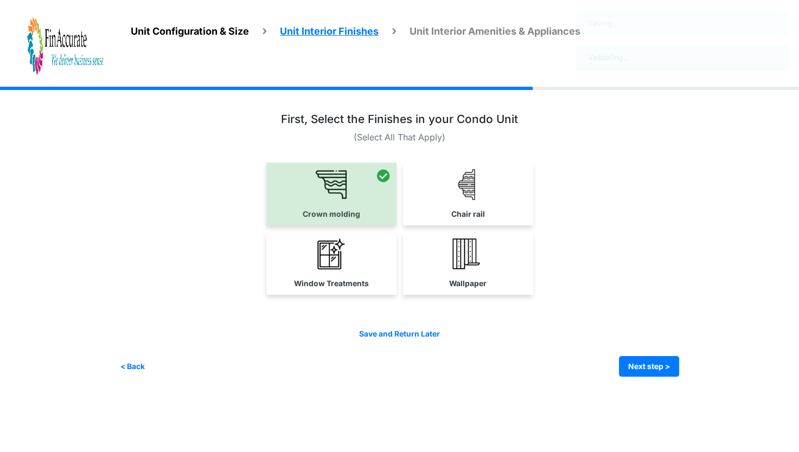
scroll to position [0, 0]
click at [649, 370] on button "Next step >" at bounding box center [656, 366] width 60 height 21
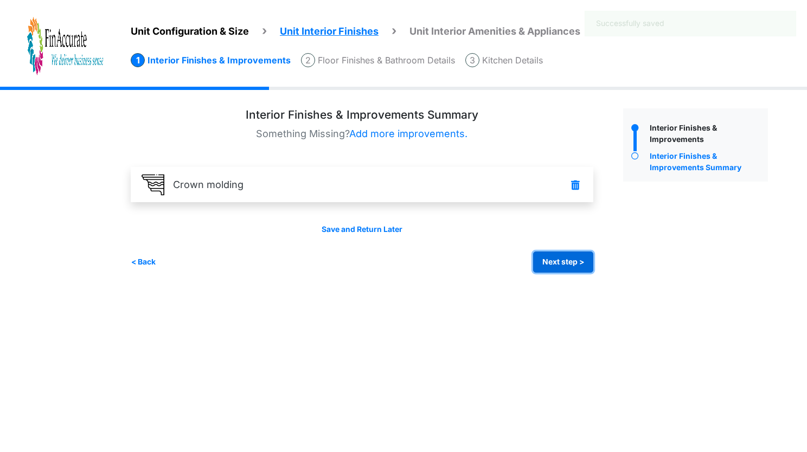
click at [573, 272] on button "Next step >" at bounding box center [563, 262] width 60 height 21
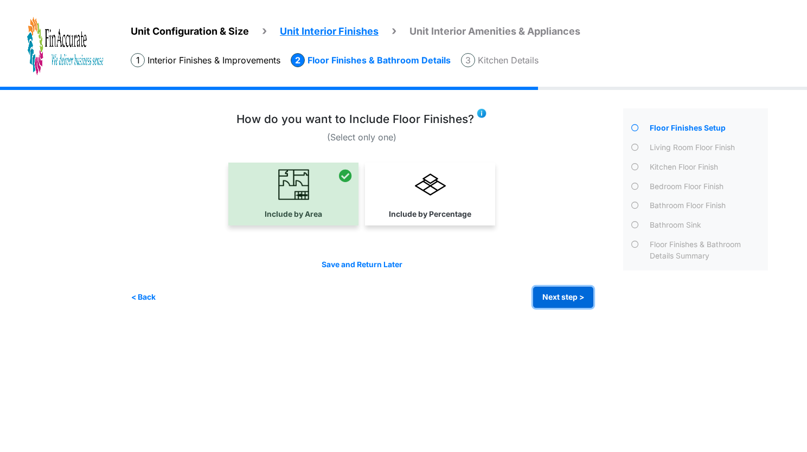
click at [555, 303] on button "Next step >" at bounding box center [563, 297] width 60 height 21
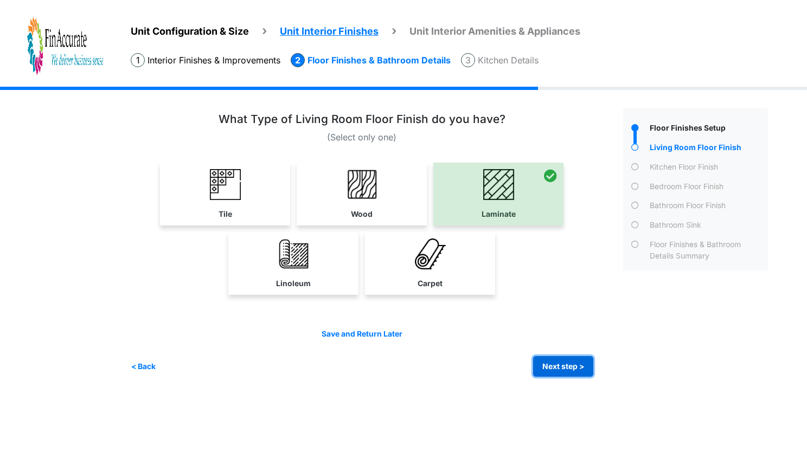
click at [553, 362] on button "Next step >" at bounding box center [563, 366] width 60 height 21
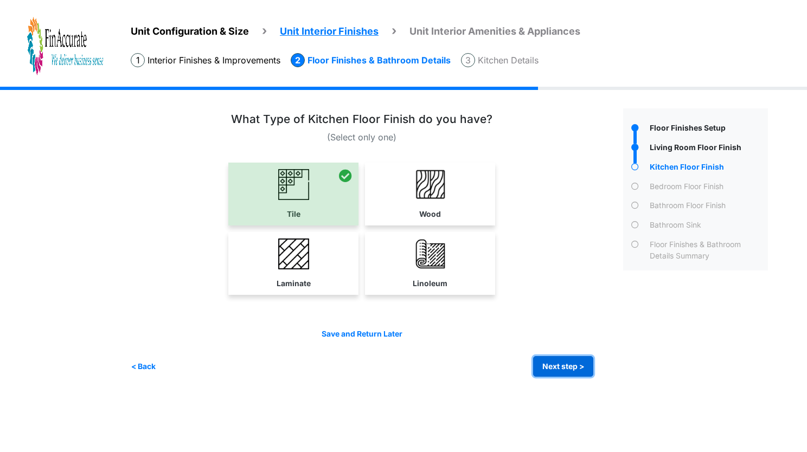
click at [565, 360] on button "Next step >" at bounding box center [563, 366] width 60 height 21
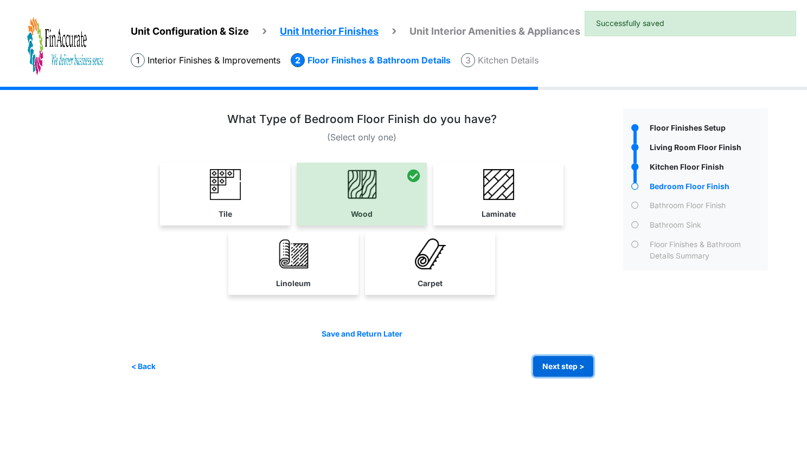
click at [565, 360] on button "Next step >" at bounding box center [563, 366] width 60 height 21
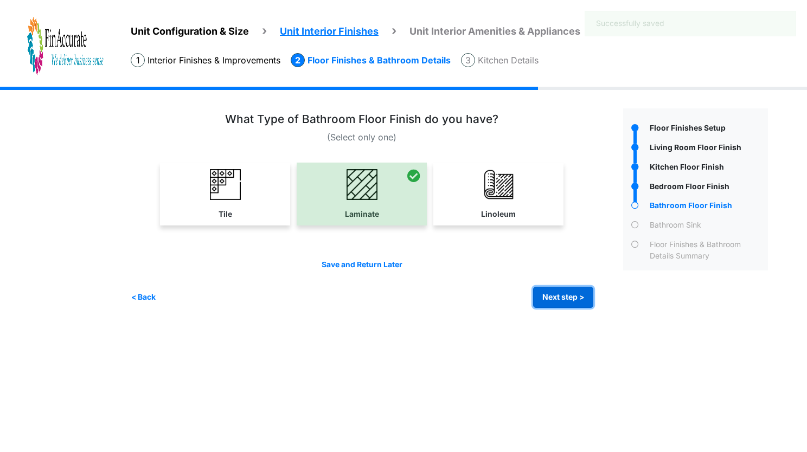
click at [577, 297] on button "Next step >" at bounding box center [563, 297] width 60 height 21
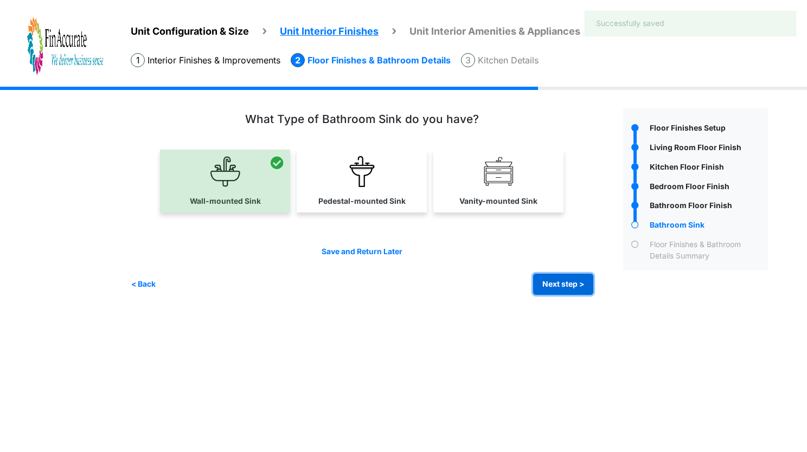
click at [577, 287] on button "Next step >" at bounding box center [563, 284] width 60 height 21
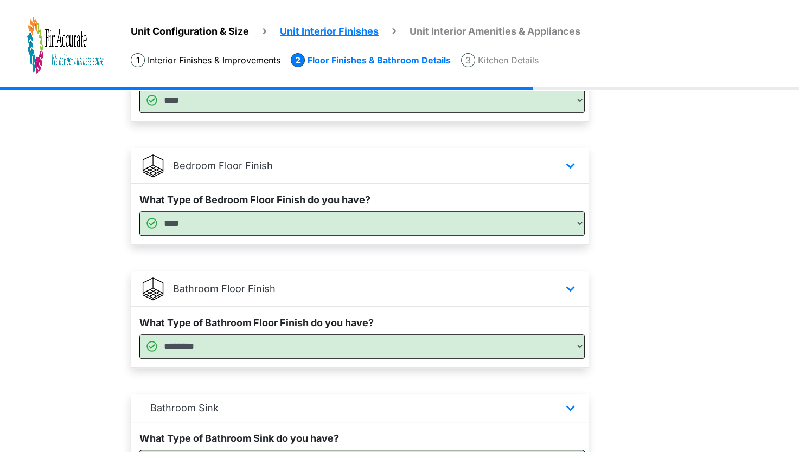
scroll to position [504, 0]
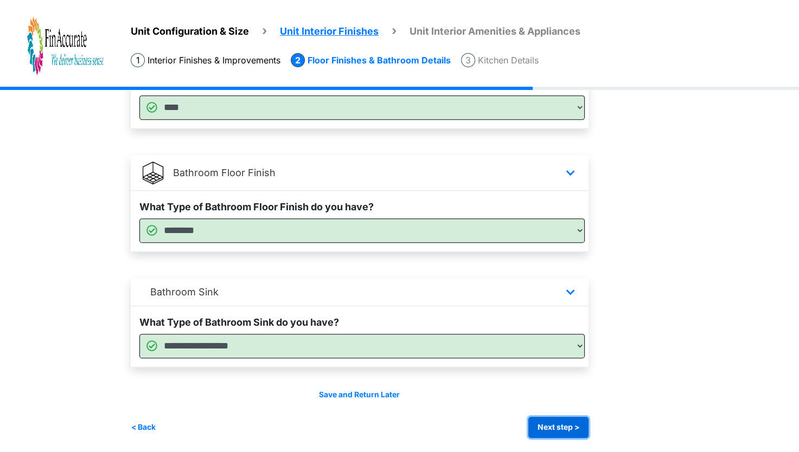
click at [561, 426] on button "Next step >" at bounding box center [558, 427] width 60 height 21
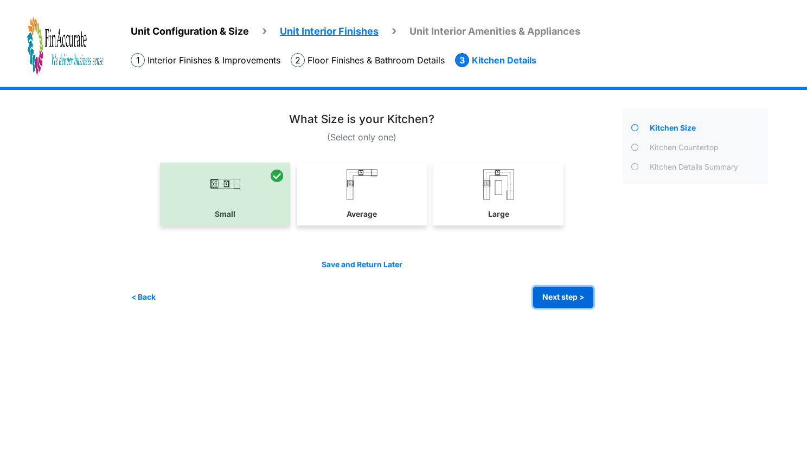
click at [566, 304] on button "Next step >" at bounding box center [563, 297] width 60 height 21
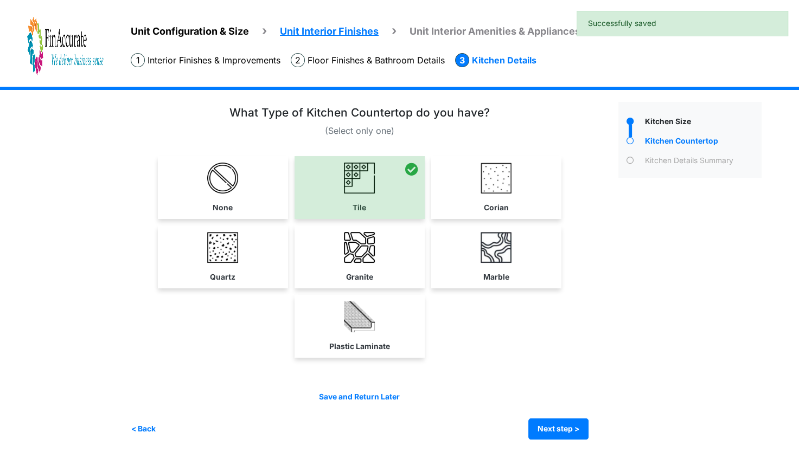
scroll to position [9, 0]
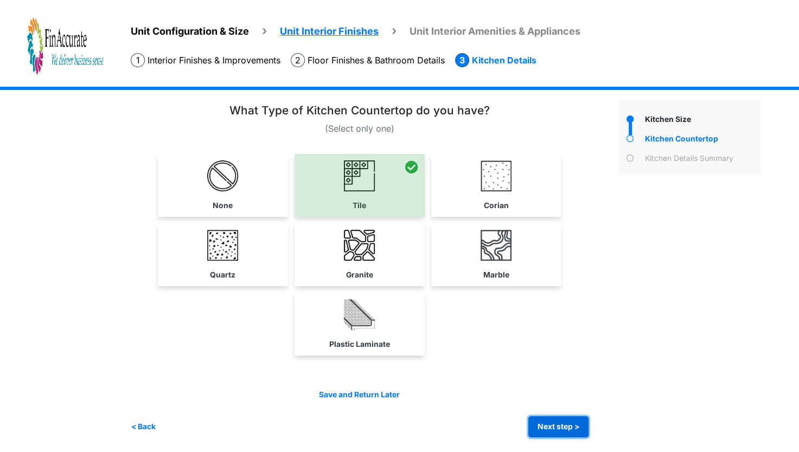
click at [554, 418] on button "Next step >" at bounding box center [558, 427] width 60 height 21
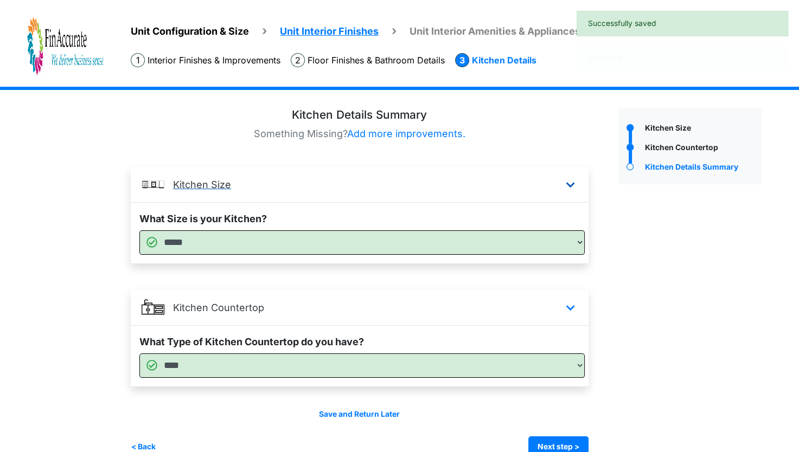
scroll to position [21, 0]
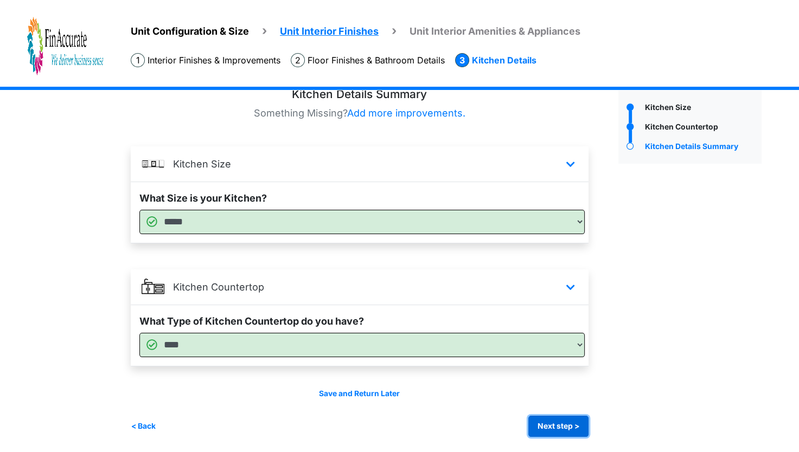
click at [581, 432] on button "Next step >" at bounding box center [558, 426] width 60 height 21
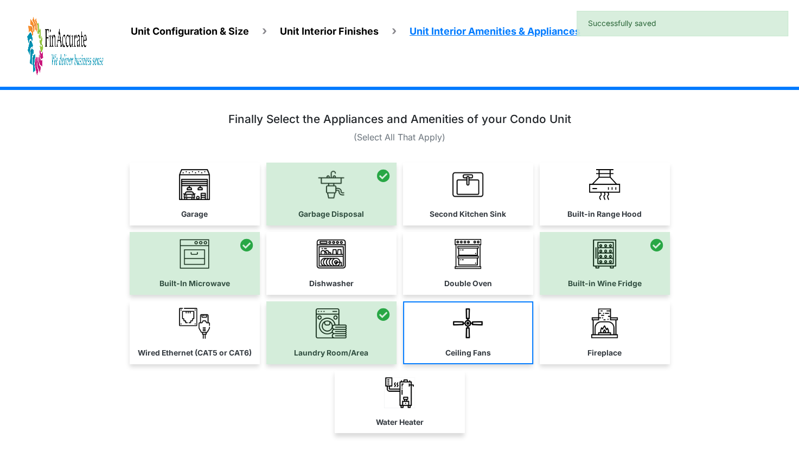
scroll to position [78, 0]
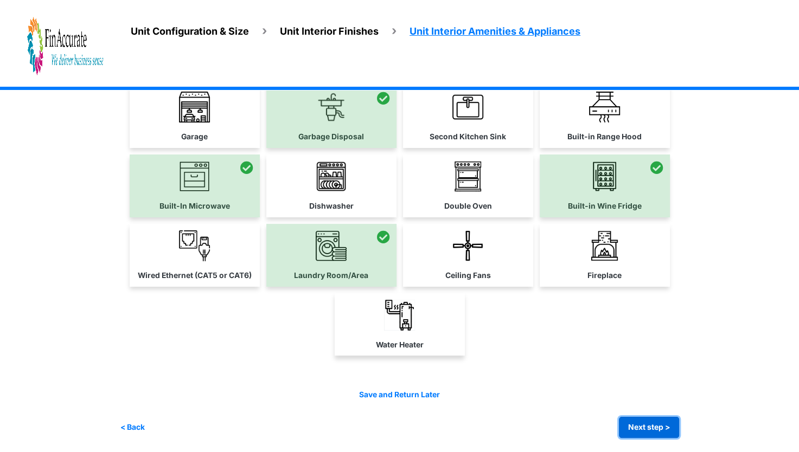
click at [651, 432] on button "Next step >" at bounding box center [649, 427] width 60 height 21
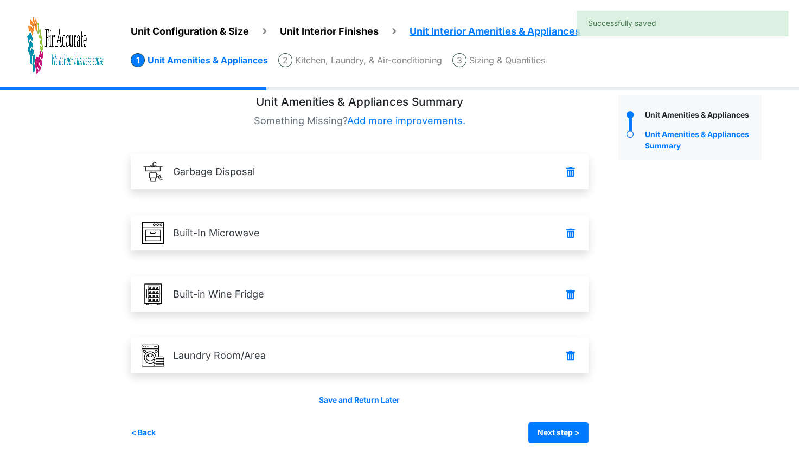
scroll to position [20, 0]
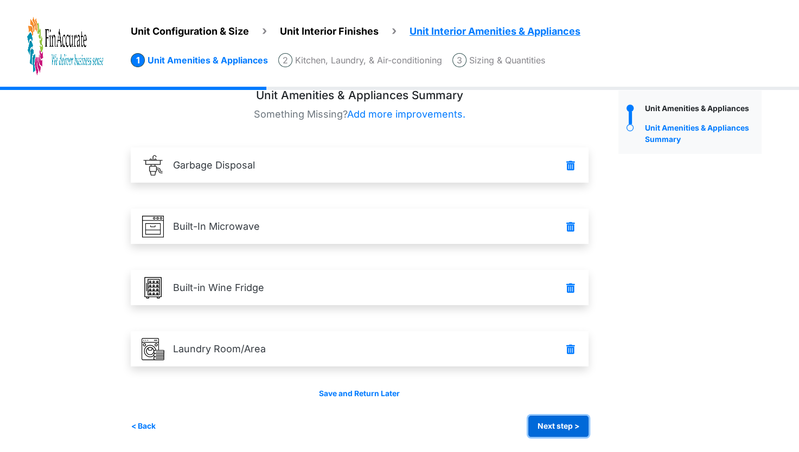
click at [552, 427] on button "Next step >" at bounding box center [558, 426] width 60 height 21
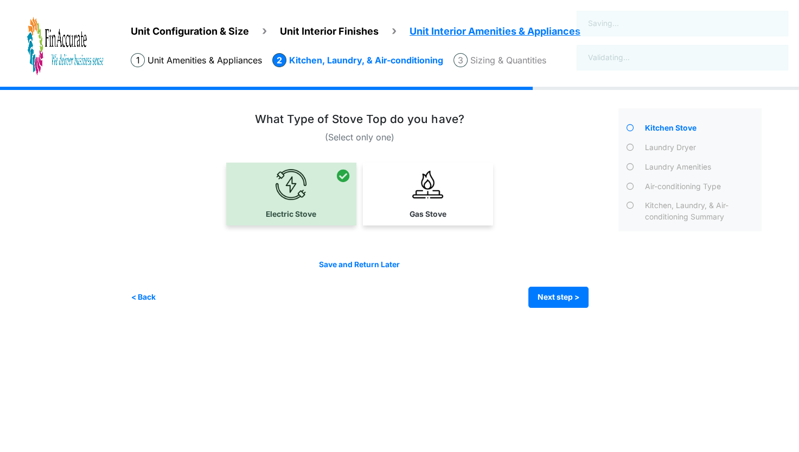
scroll to position [0, 0]
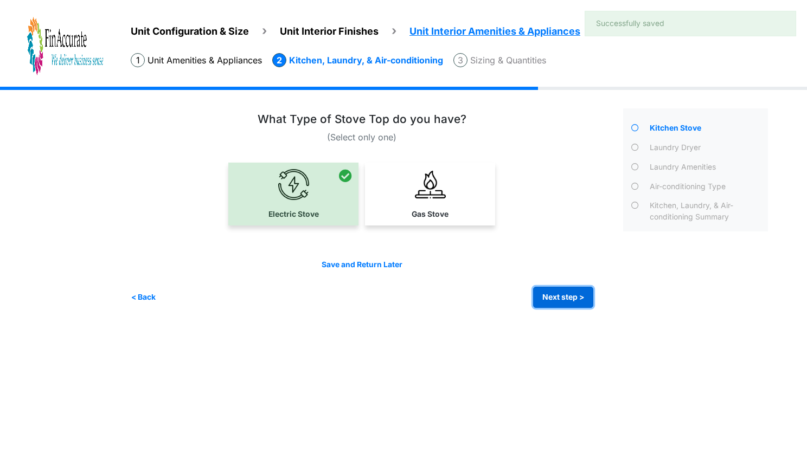
click at [560, 287] on button "Next step >" at bounding box center [563, 297] width 60 height 21
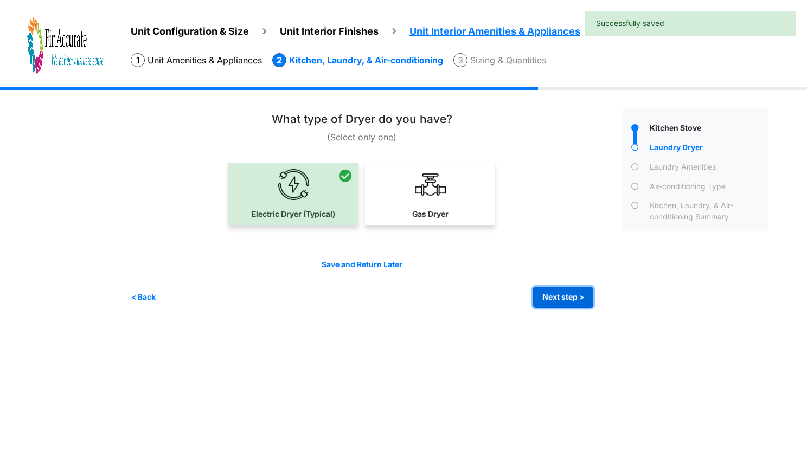
click at [553, 296] on button "Next step >" at bounding box center [563, 297] width 60 height 21
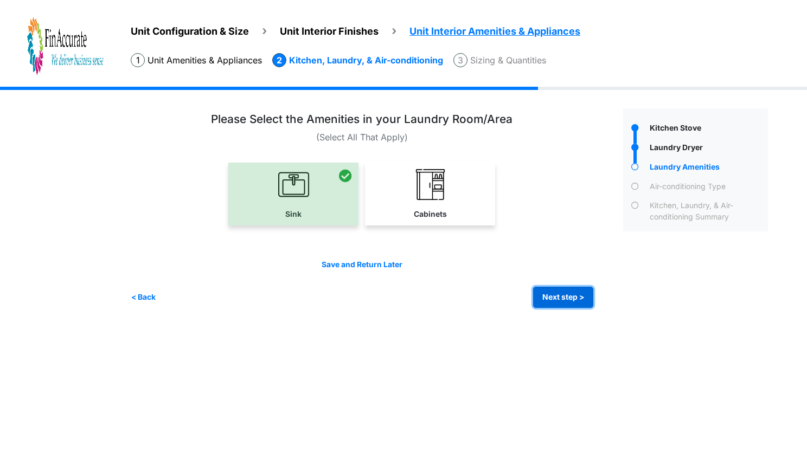
click at [553, 296] on button "Next step >" at bounding box center [563, 297] width 60 height 21
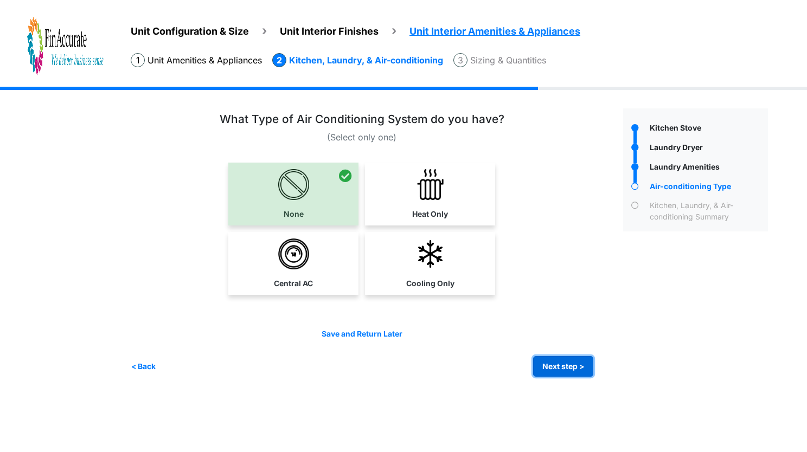
click at [578, 372] on button "Next step >" at bounding box center [563, 366] width 60 height 21
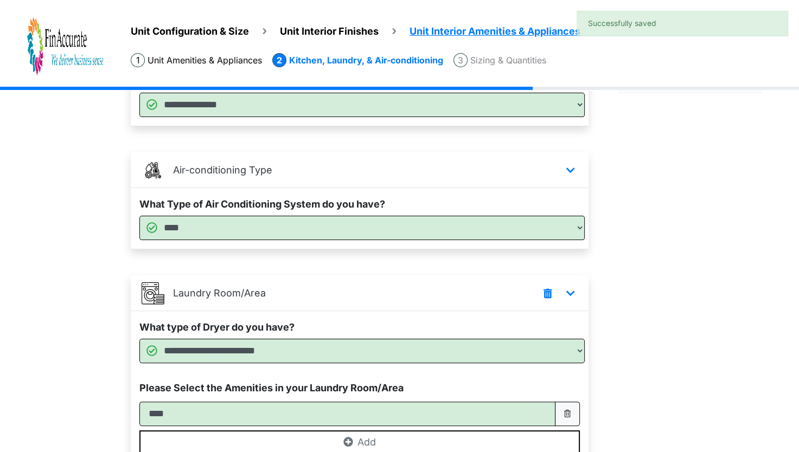
scroll to position [236, 0]
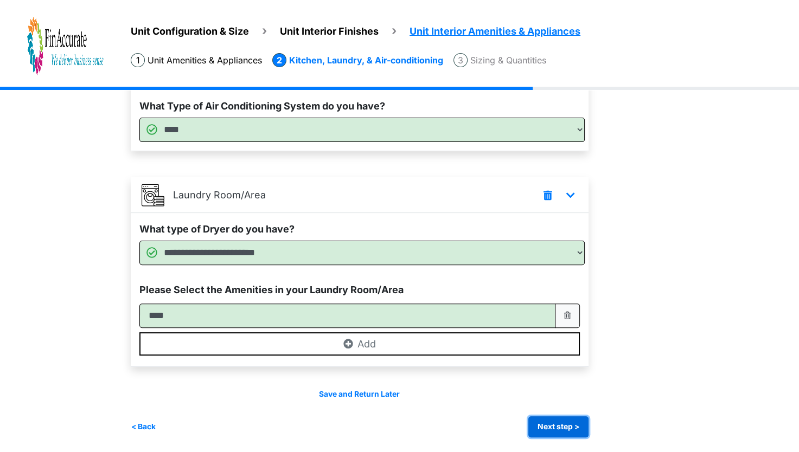
click at [565, 421] on button "Next step >" at bounding box center [558, 427] width 60 height 21
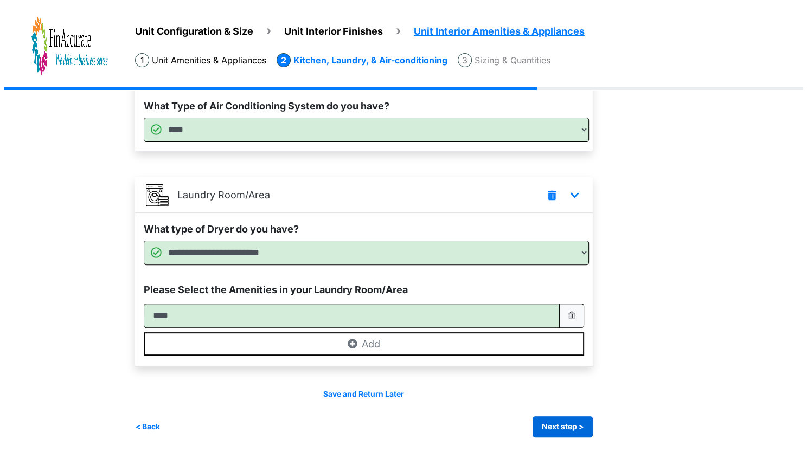
scroll to position [0, 0]
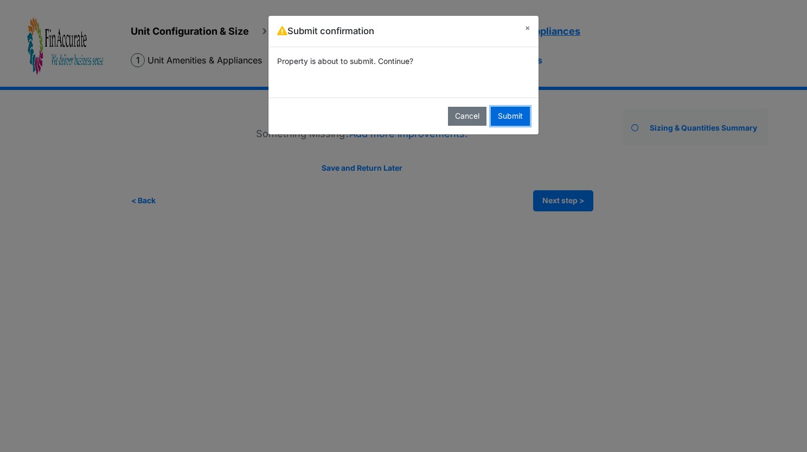
click at [504, 117] on button "Submit" at bounding box center [510, 116] width 39 height 19
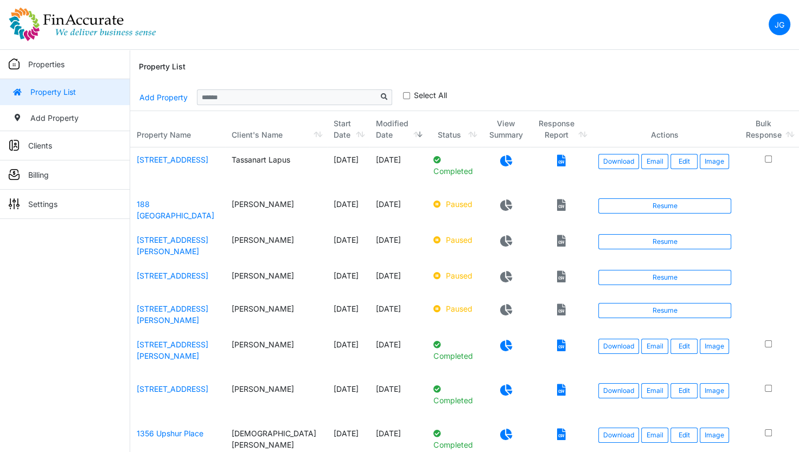
click at [500, 164] on icon at bounding box center [506, 160] width 12 height 11
click at [367, 59] on div "Property List" at bounding box center [464, 67] width 651 height 35
